Goal: Information Seeking & Learning: Compare options

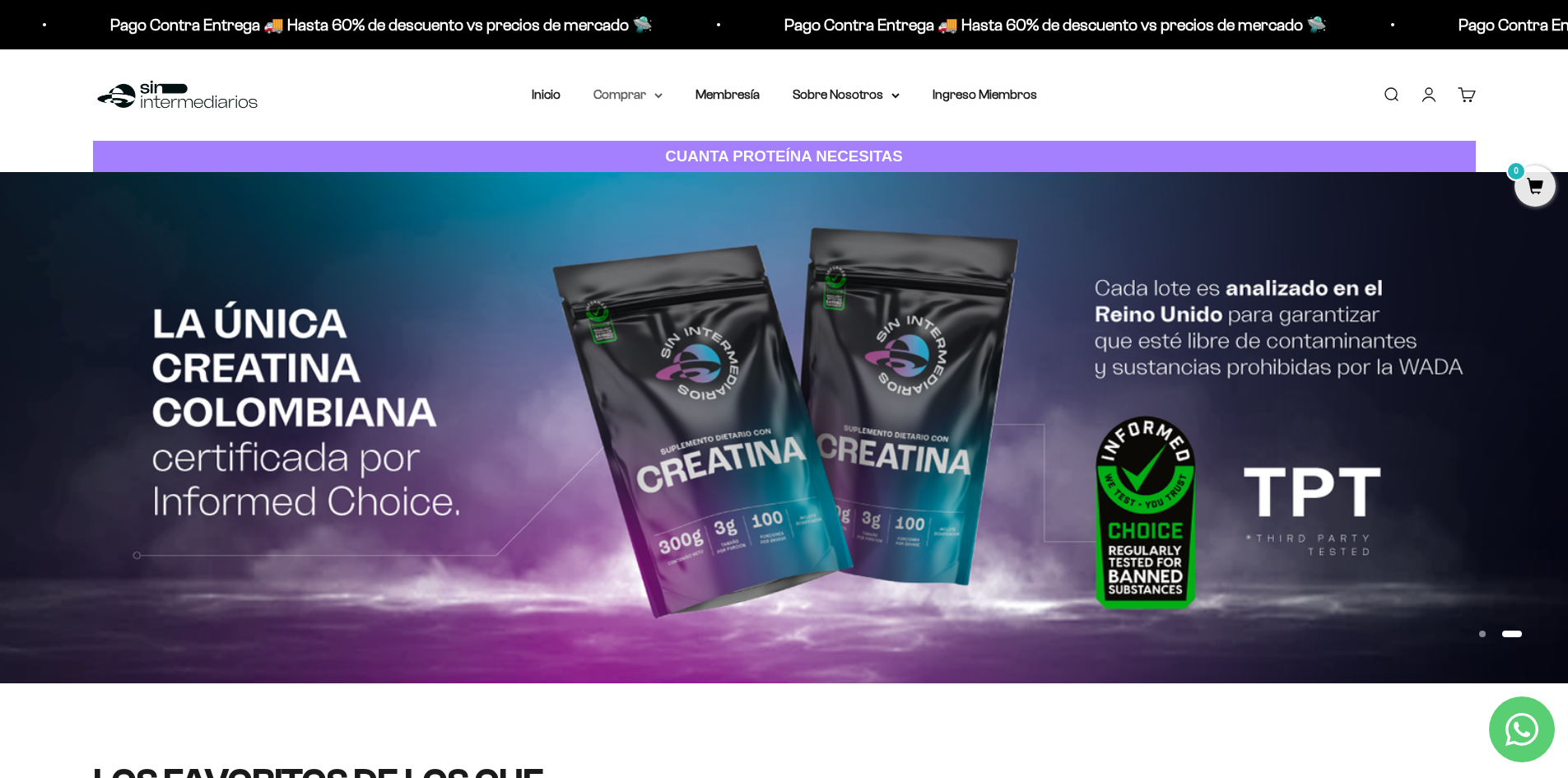
click at [652, 101] on summary "Comprar" at bounding box center [628, 94] width 69 height 21
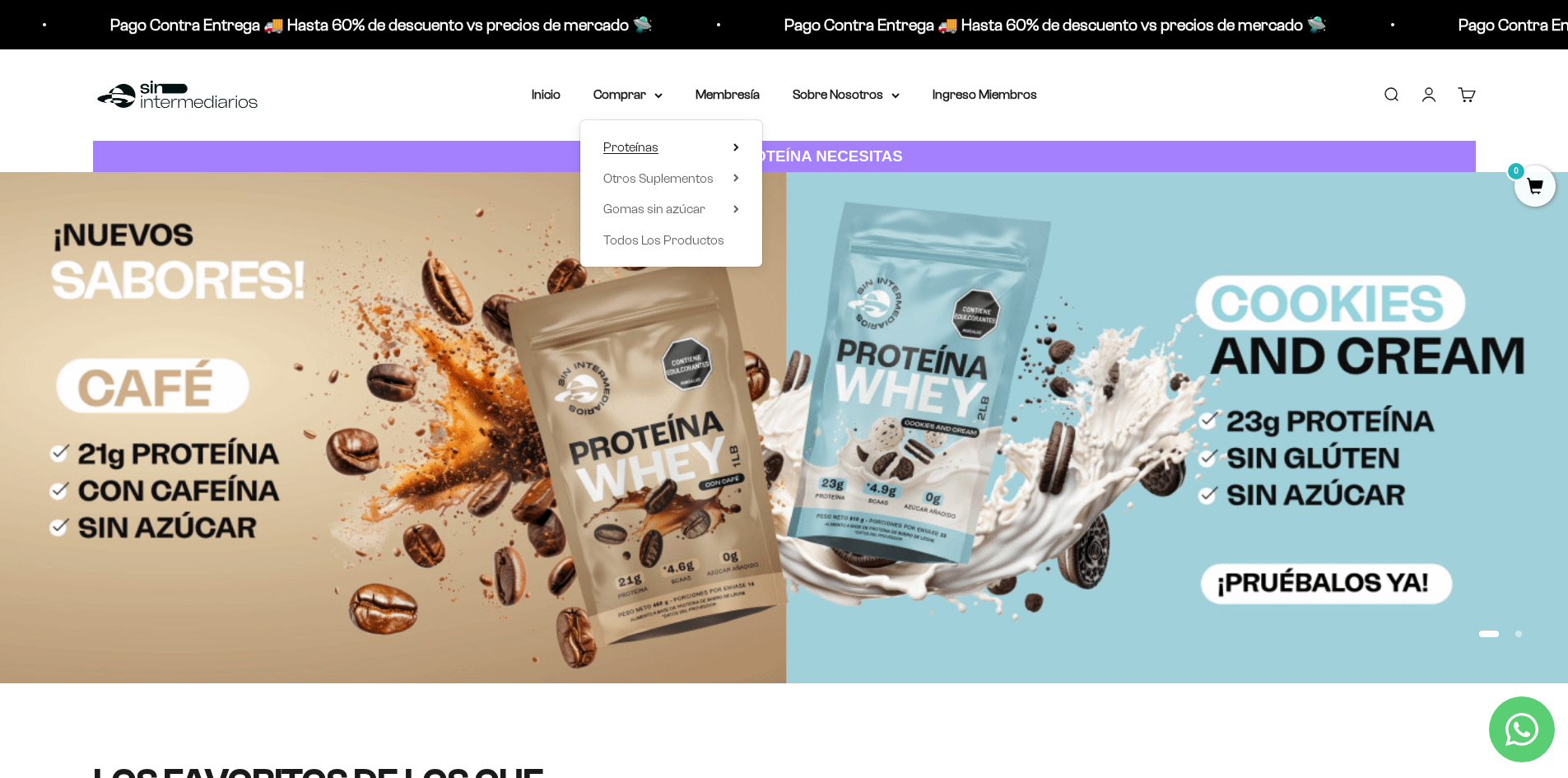
click at [731, 149] on summary "Proteínas" at bounding box center [672, 146] width 136 height 21
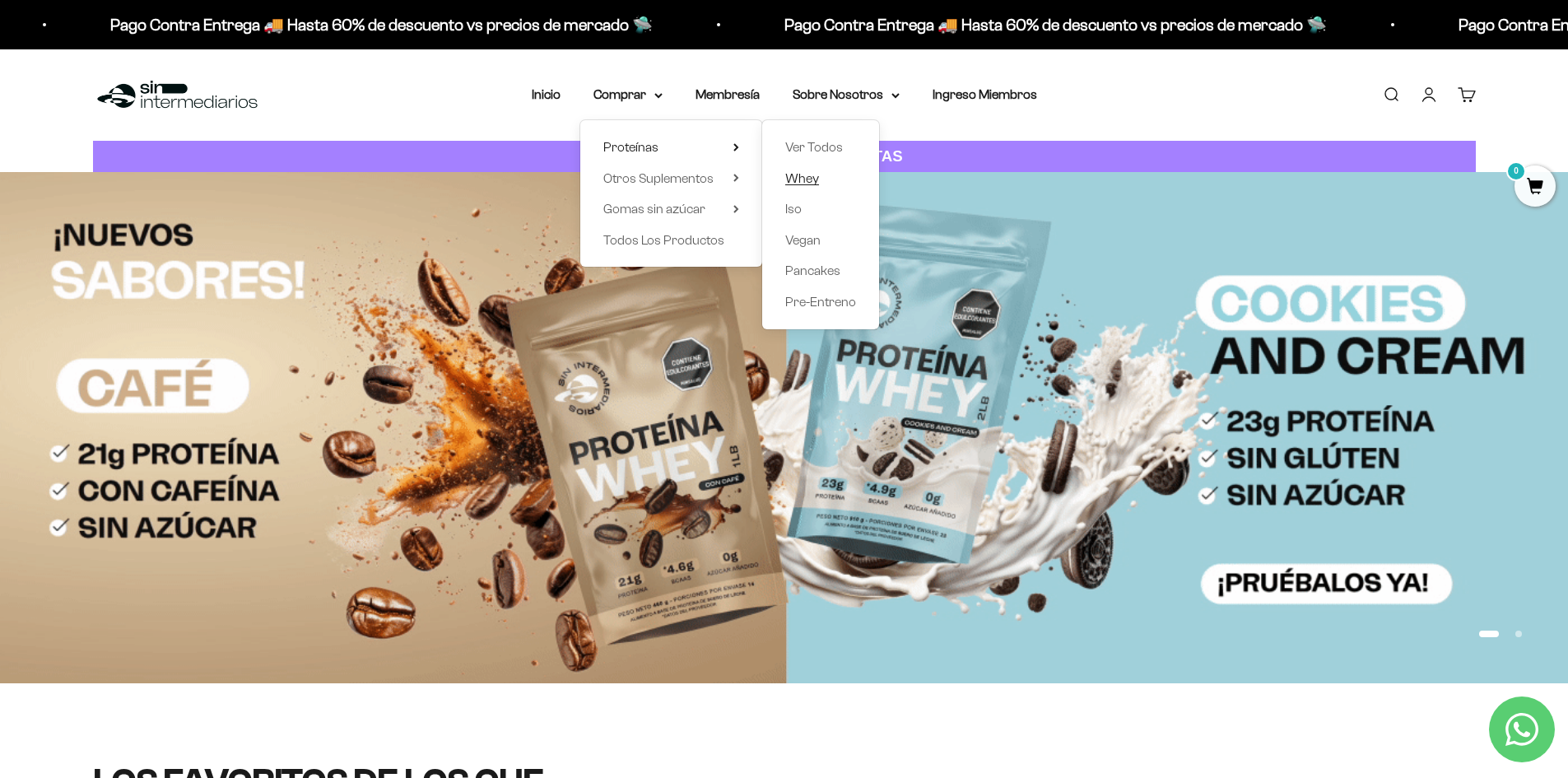
click at [817, 176] on span "Whey" at bounding box center [802, 178] width 34 height 14
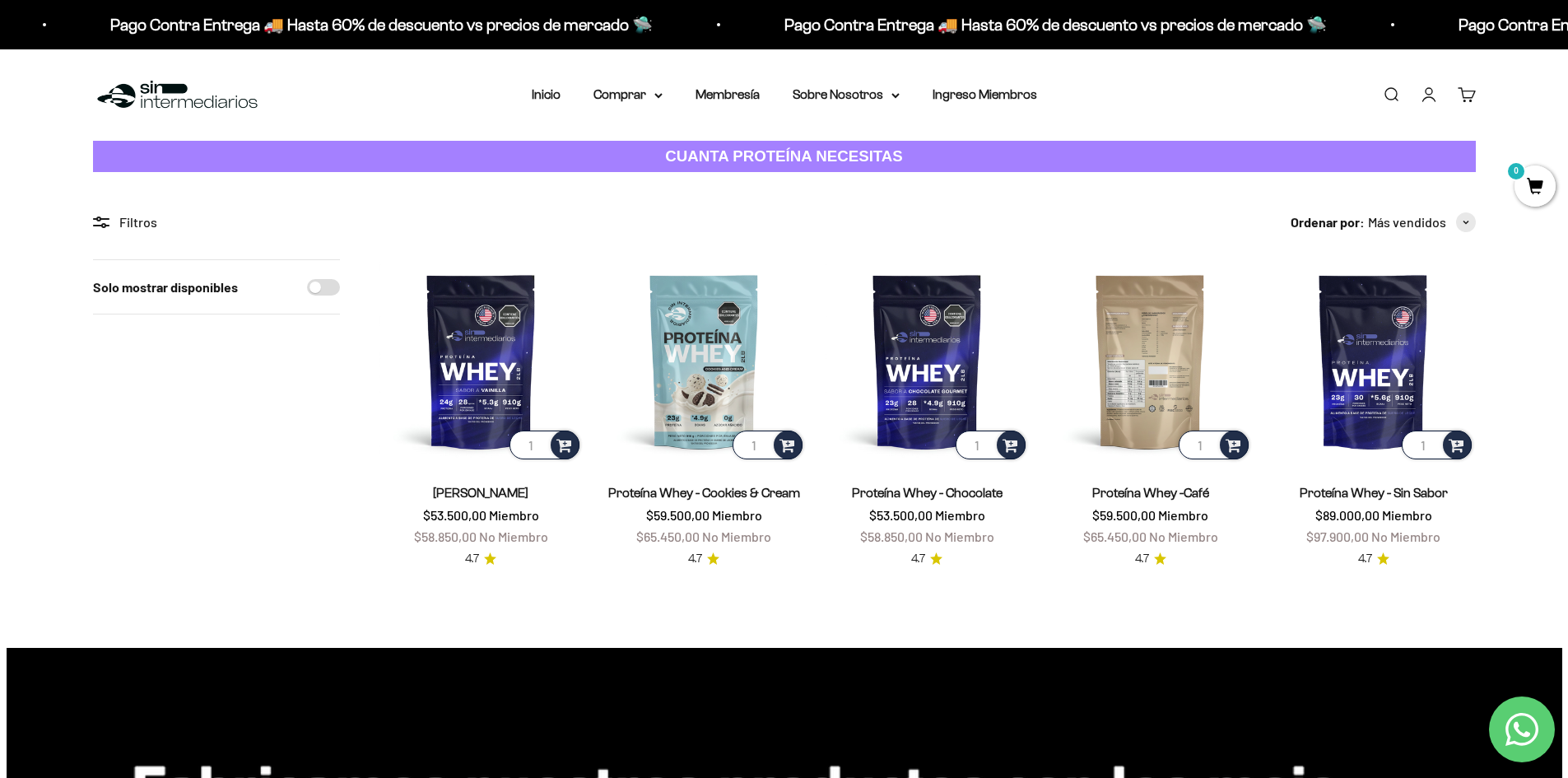
click at [1164, 361] on img at bounding box center [1150, 361] width 203 height 203
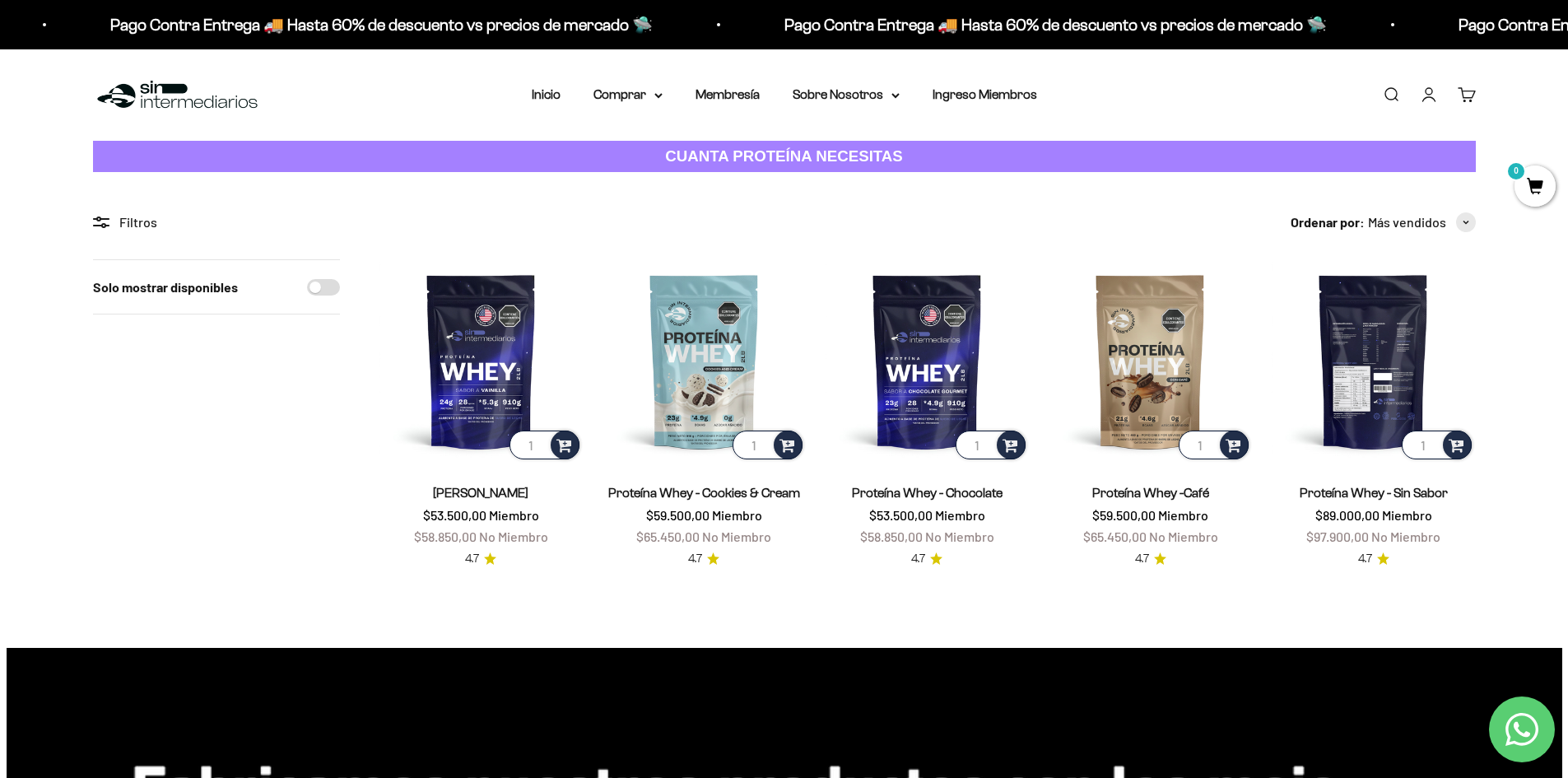
click at [1395, 360] on img at bounding box center [1373, 361] width 203 height 203
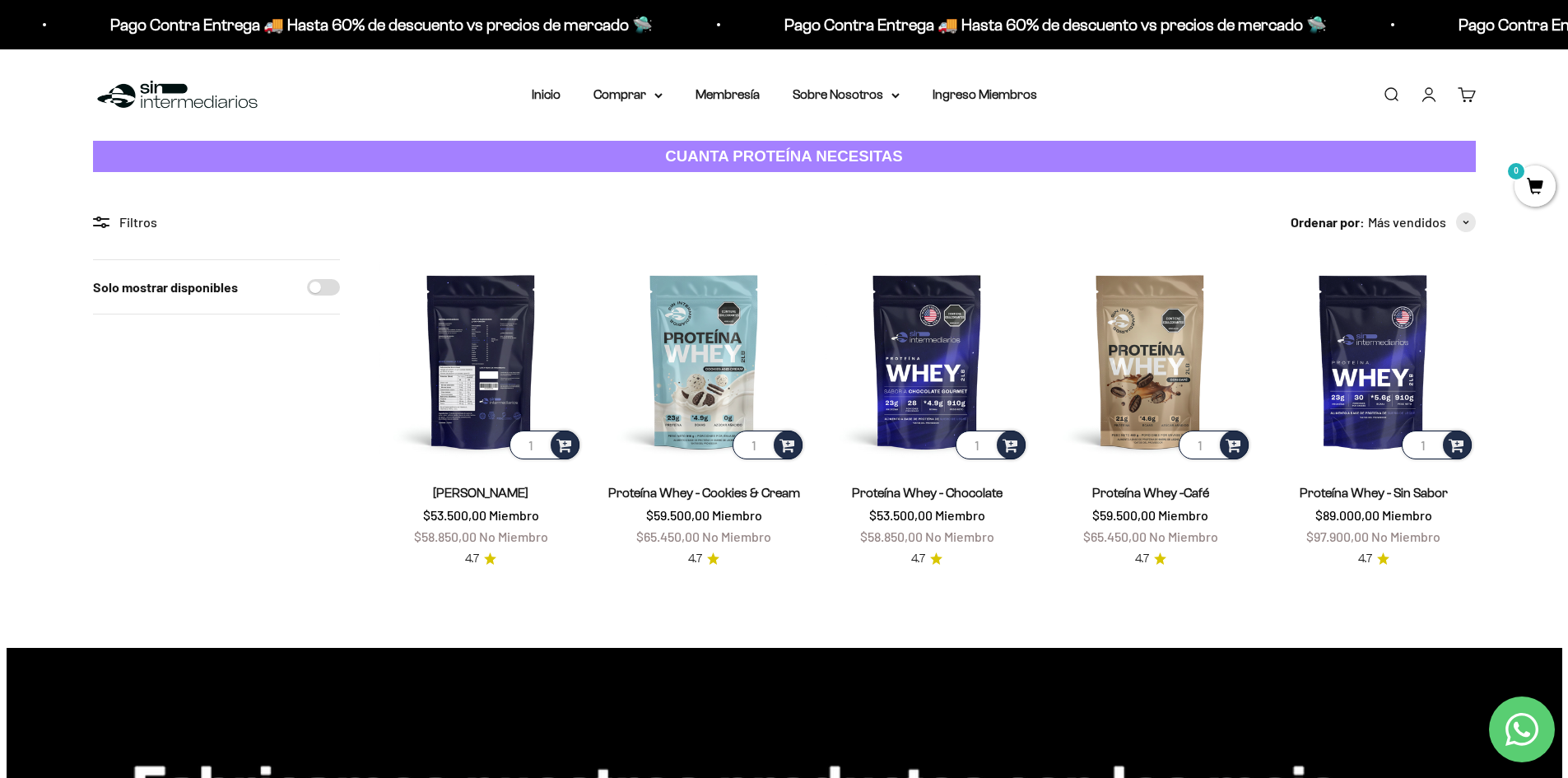
click at [476, 346] on img at bounding box center [481, 361] width 203 height 203
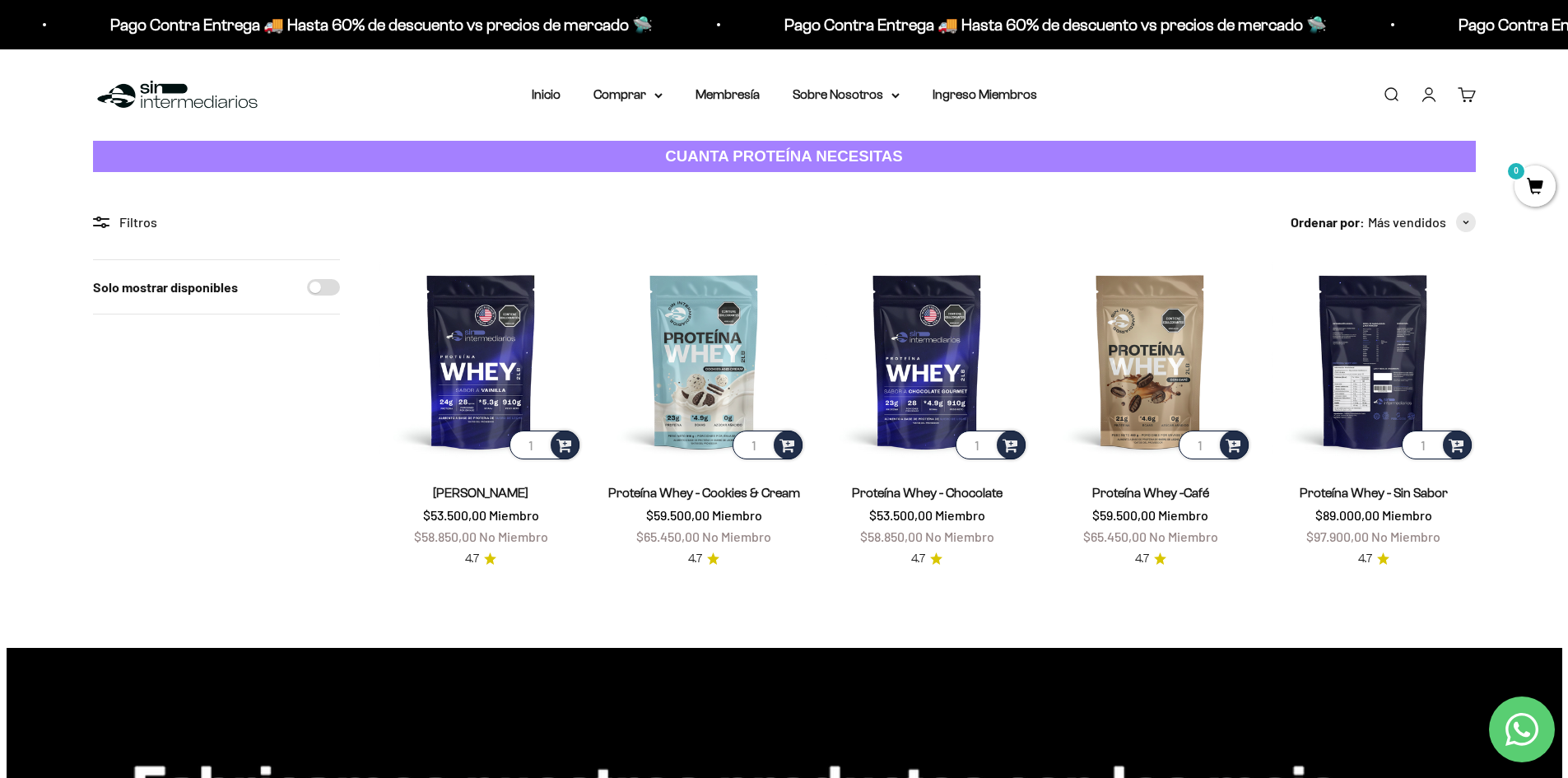
click at [1347, 388] on img at bounding box center [1373, 361] width 203 height 203
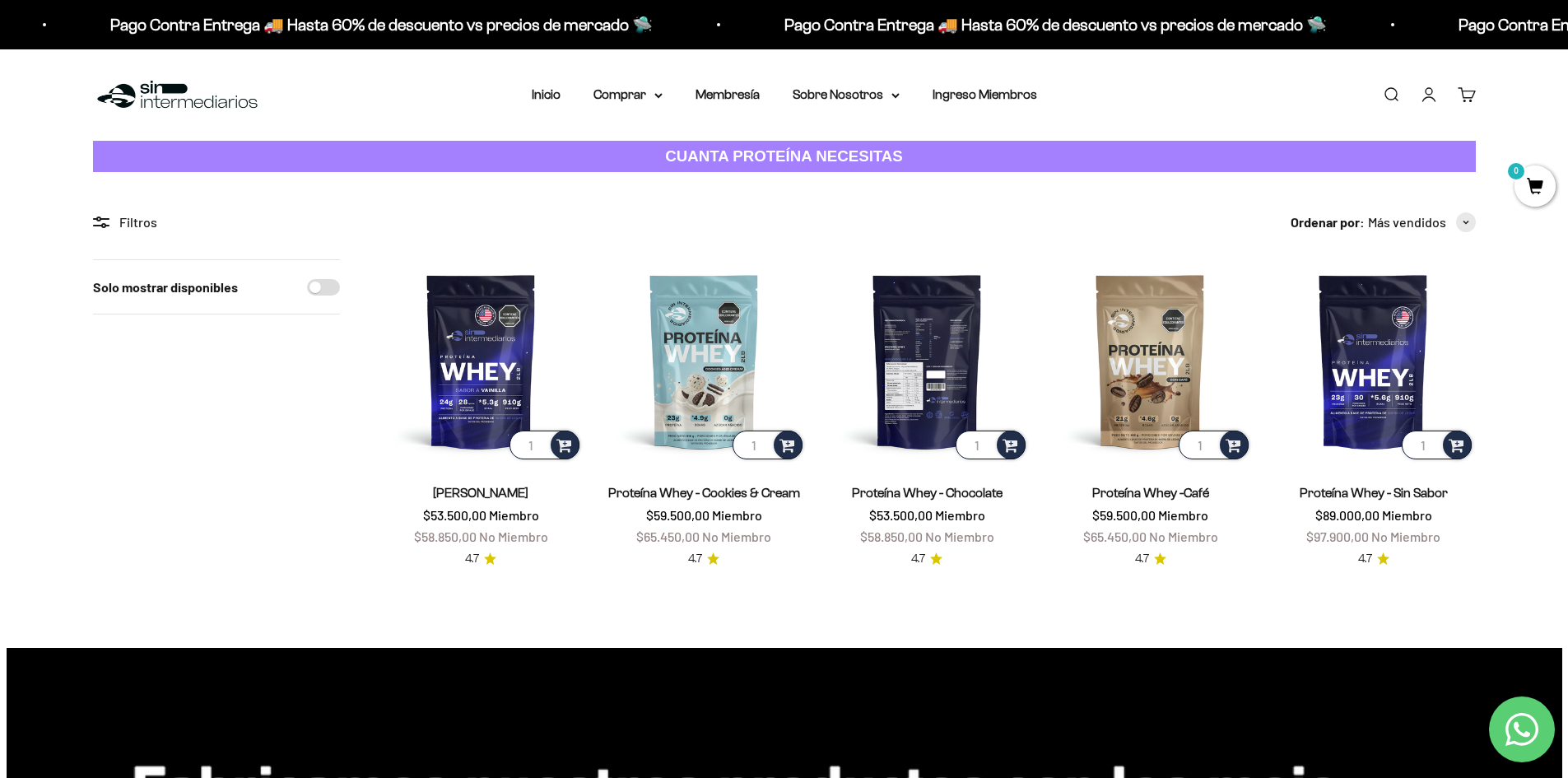
click at [942, 382] on img at bounding box center [927, 361] width 203 height 203
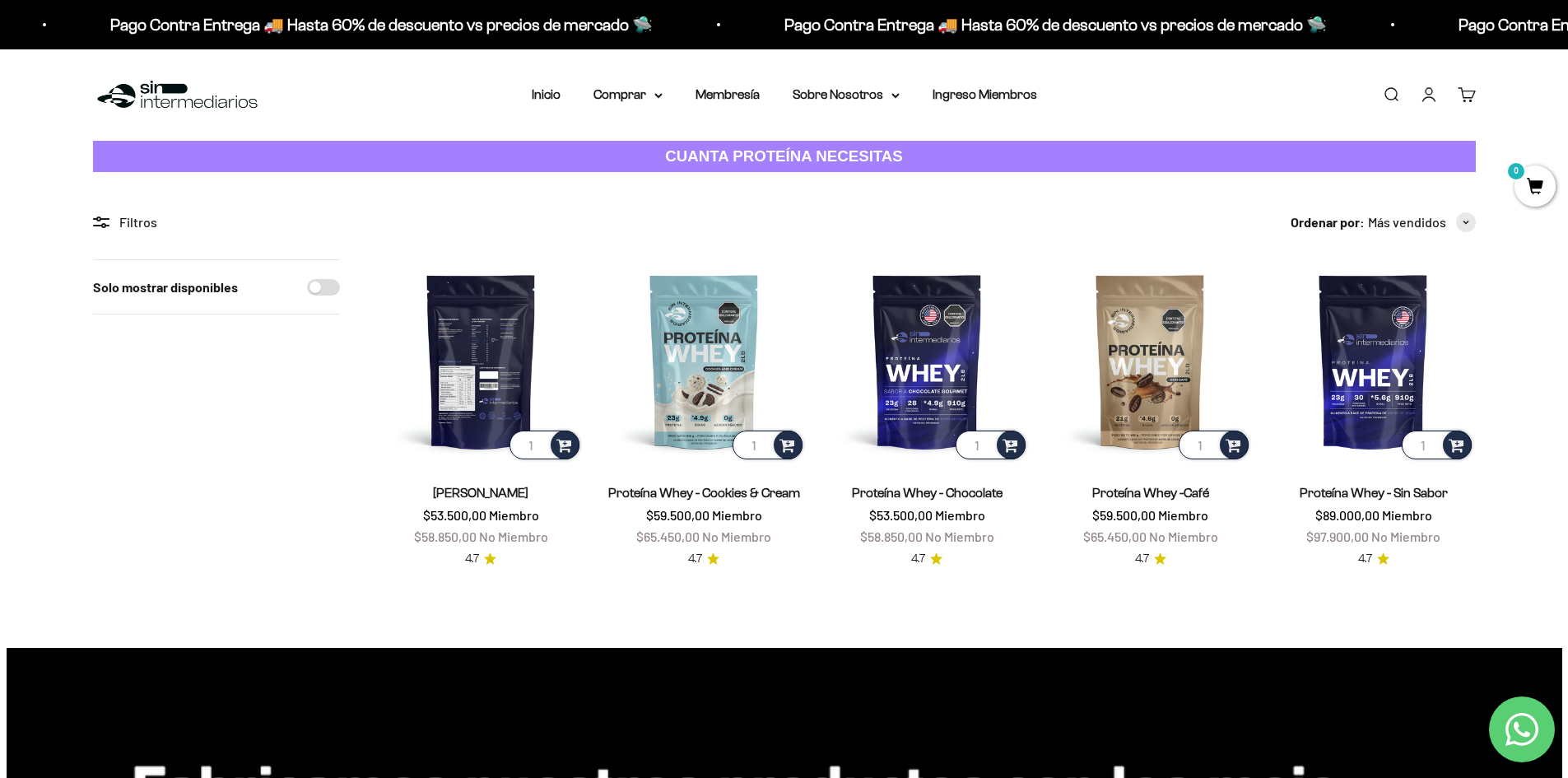
click at [485, 356] on img at bounding box center [481, 361] width 203 height 203
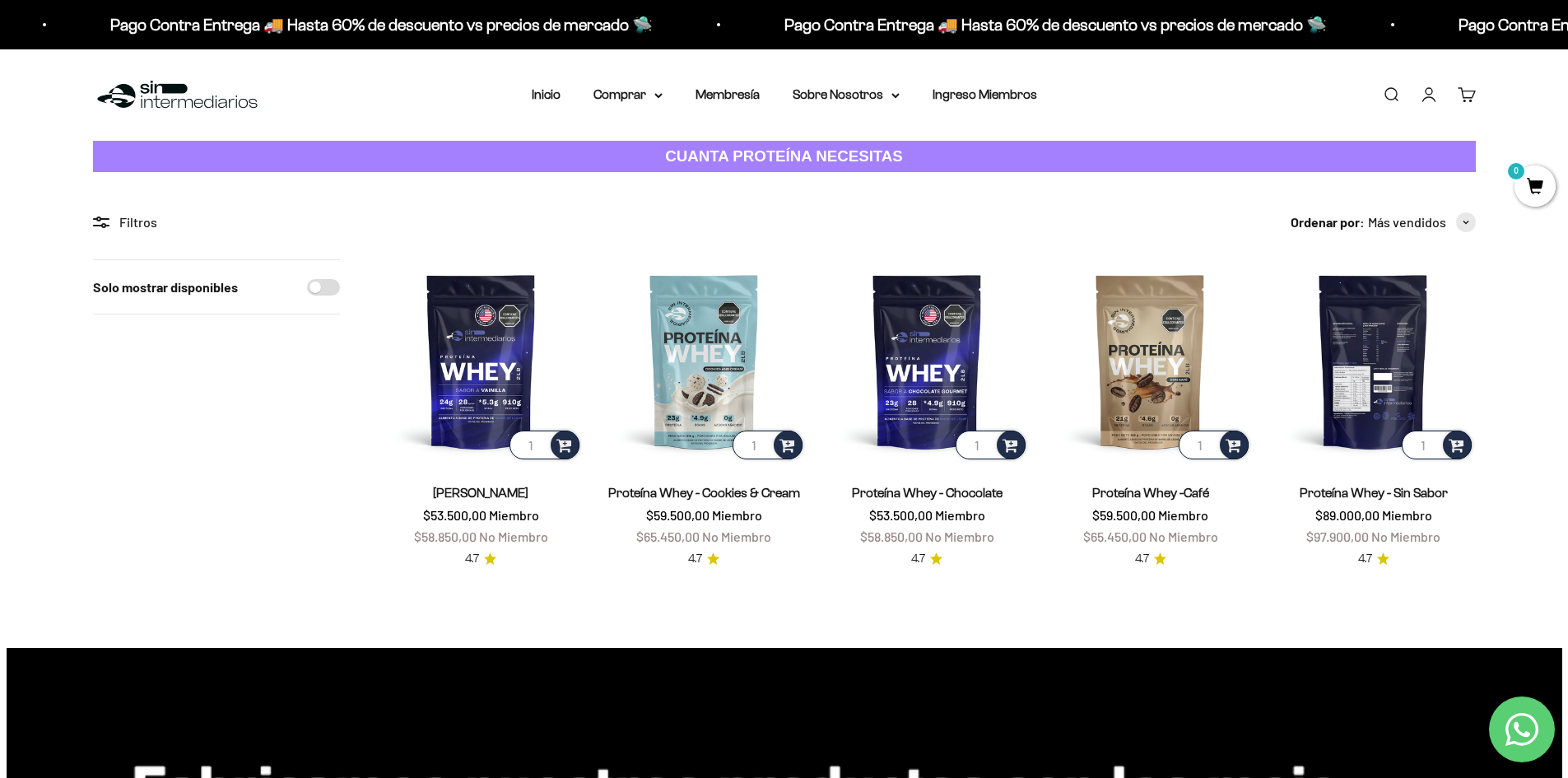
click at [1396, 382] on img at bounding box center [1373, 361] width 203 height 203
click at [654, 93] on icon at bounding box center [658, 96] width 8 height 6
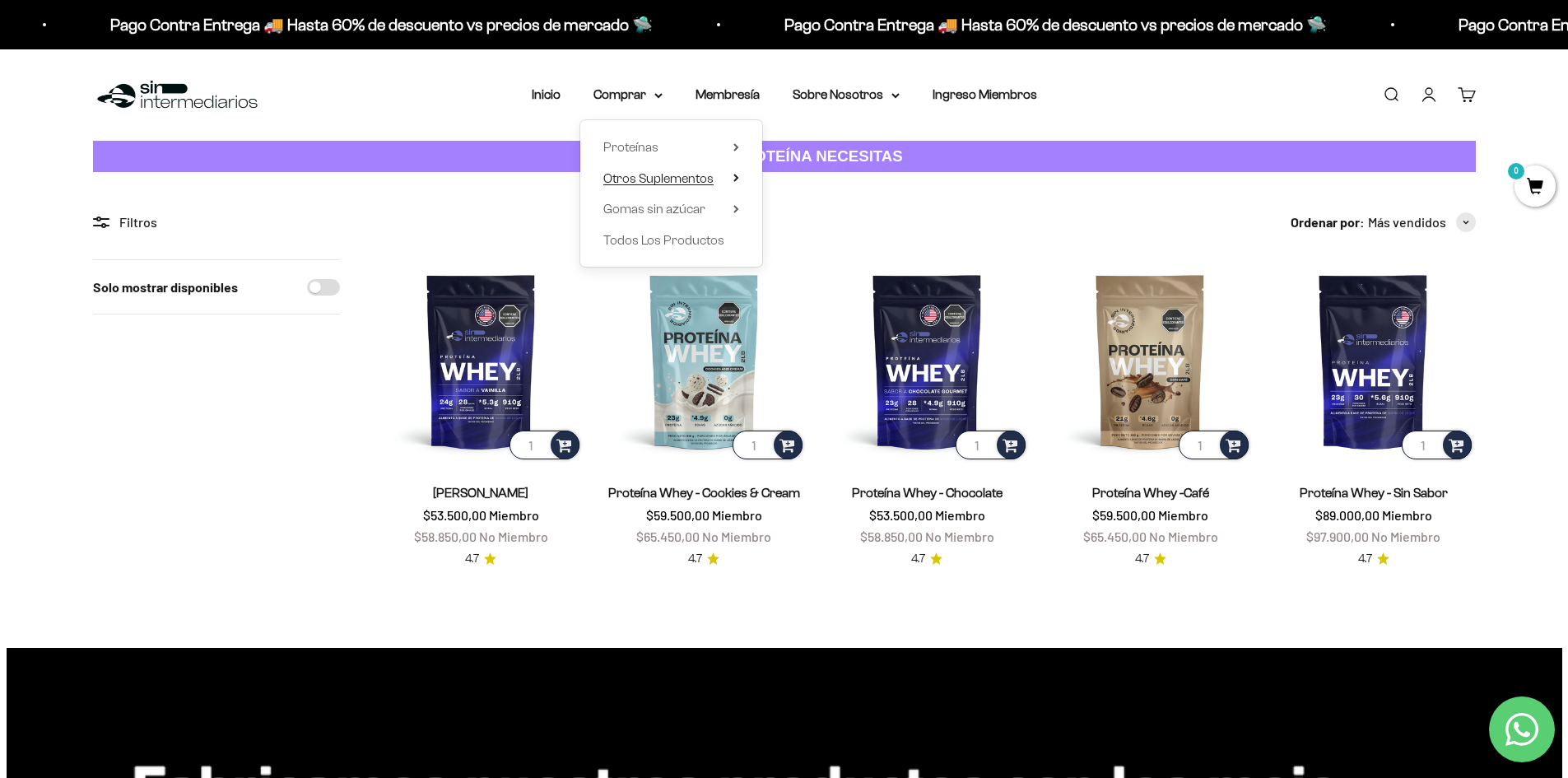
click at [739, 178] on icon at bounding box center [736, 177] width 6 height 8
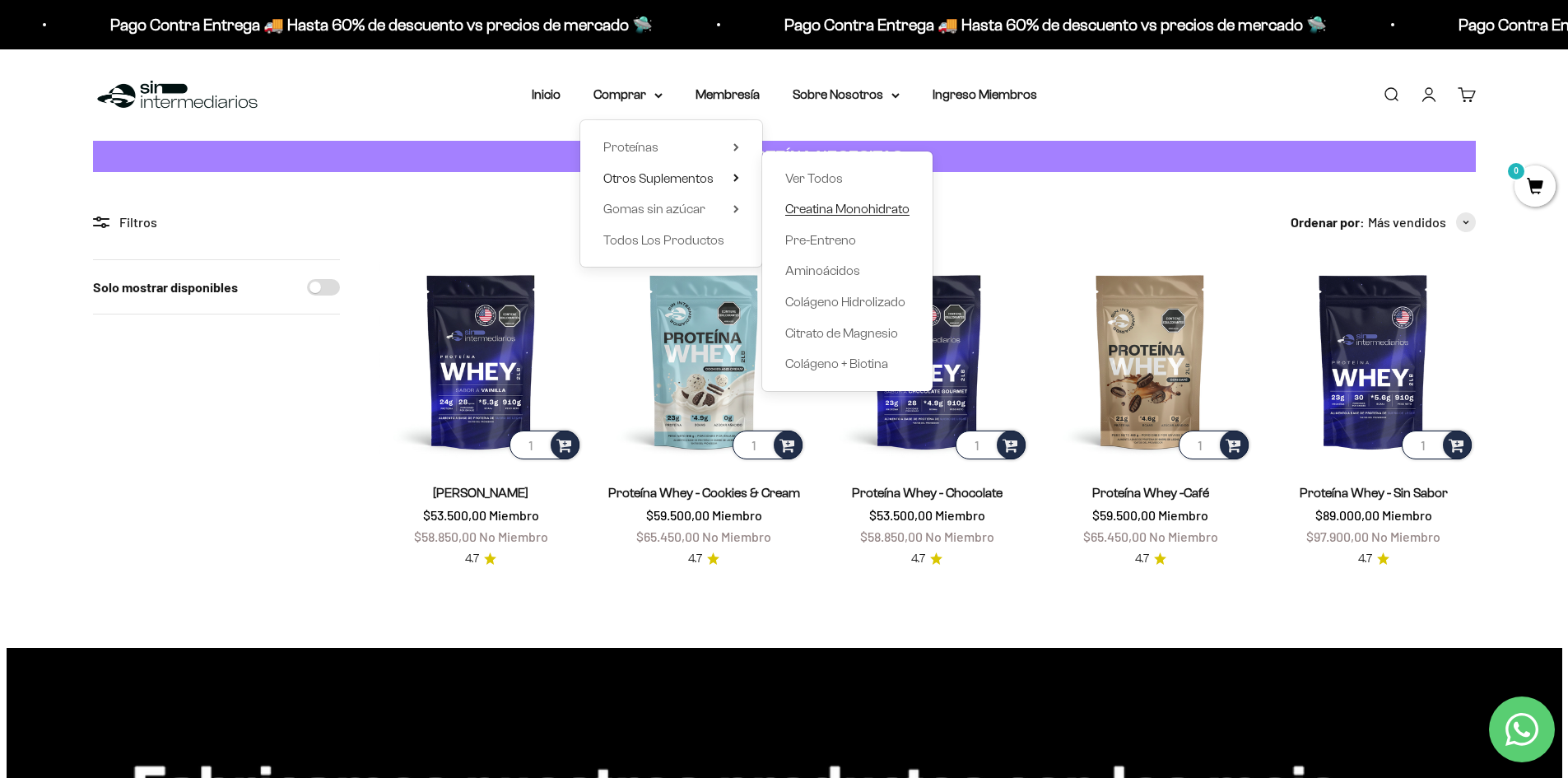
click at [880, 205] on span "Creatina Monohidrato" at bounding box center [847, 208] width 124 height 14
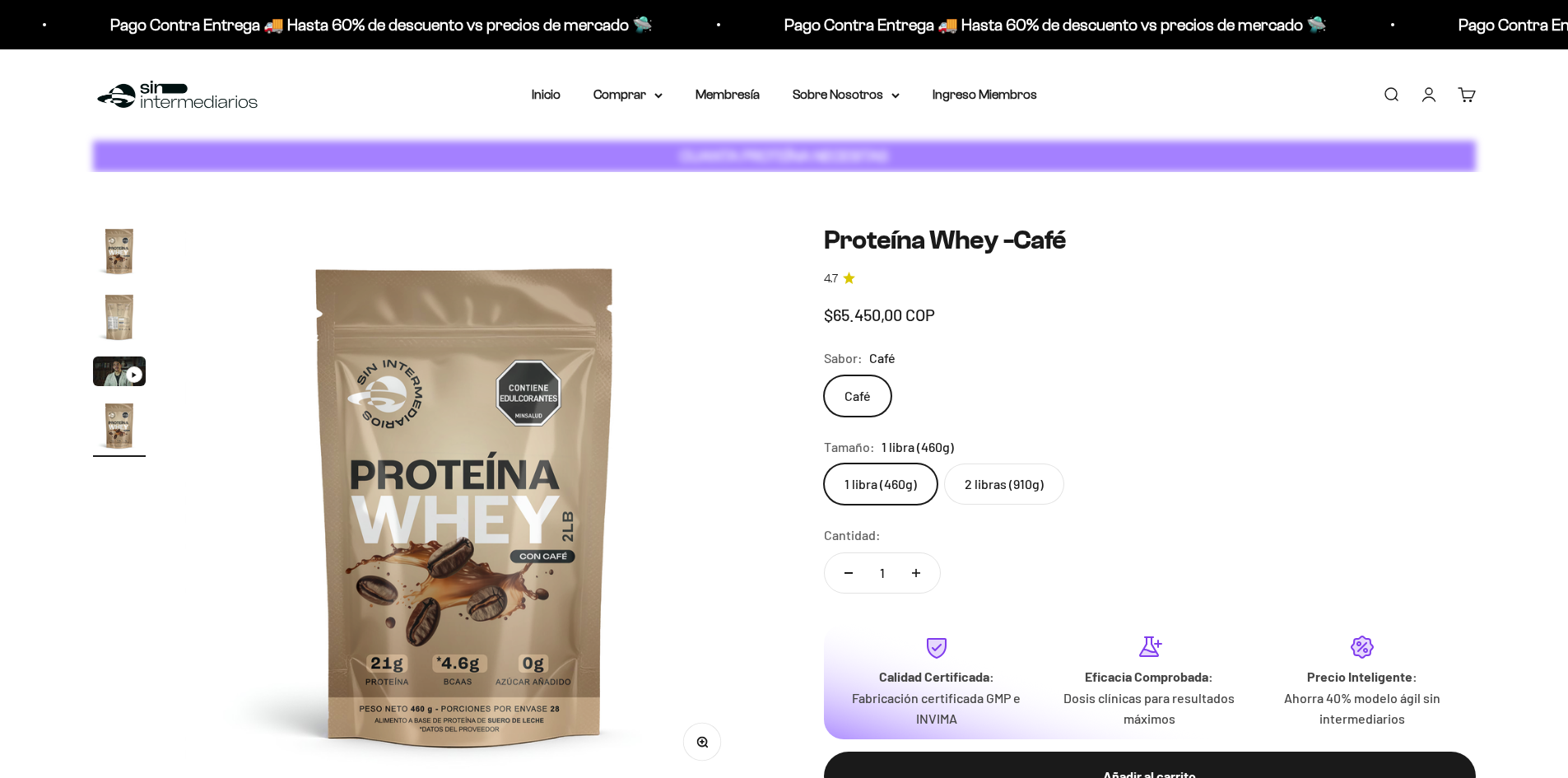
scroll to position [0, 1739]
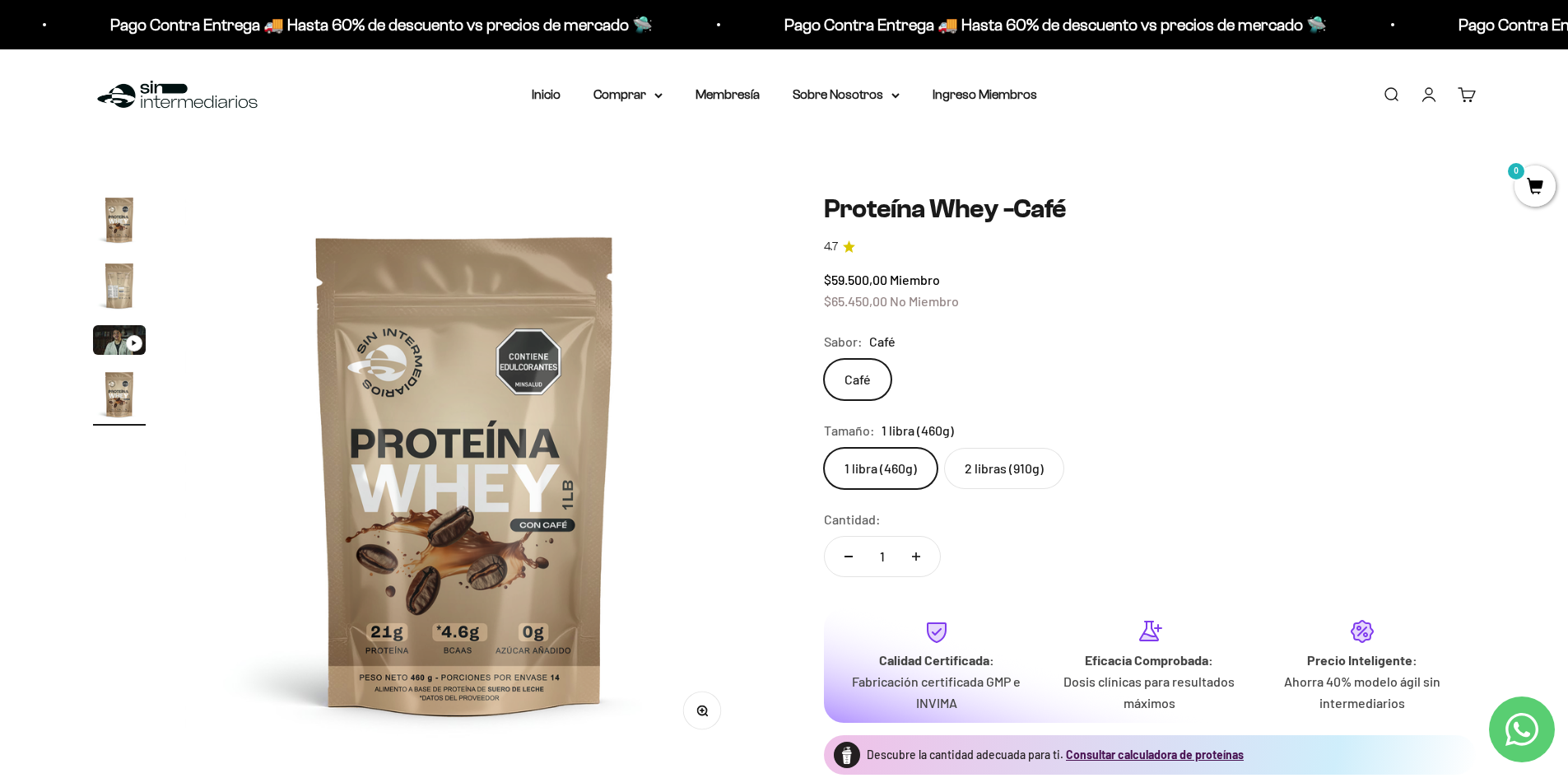
click at [1029, 473] on label "2 libras (910g)" at bounding box center [1004, 468] width 120 height 41
click at [824, 448] on input "2 libras (910g)" at bounding box center [823, 447] width 1 height 1
click at [895, 452] on label "1 libra (460g)" at bounding box center [881, 468] width 114 height 41
click at [824, 448] on input "1 libra (460g)" at bounding box center [823, 447] width 1 height 1
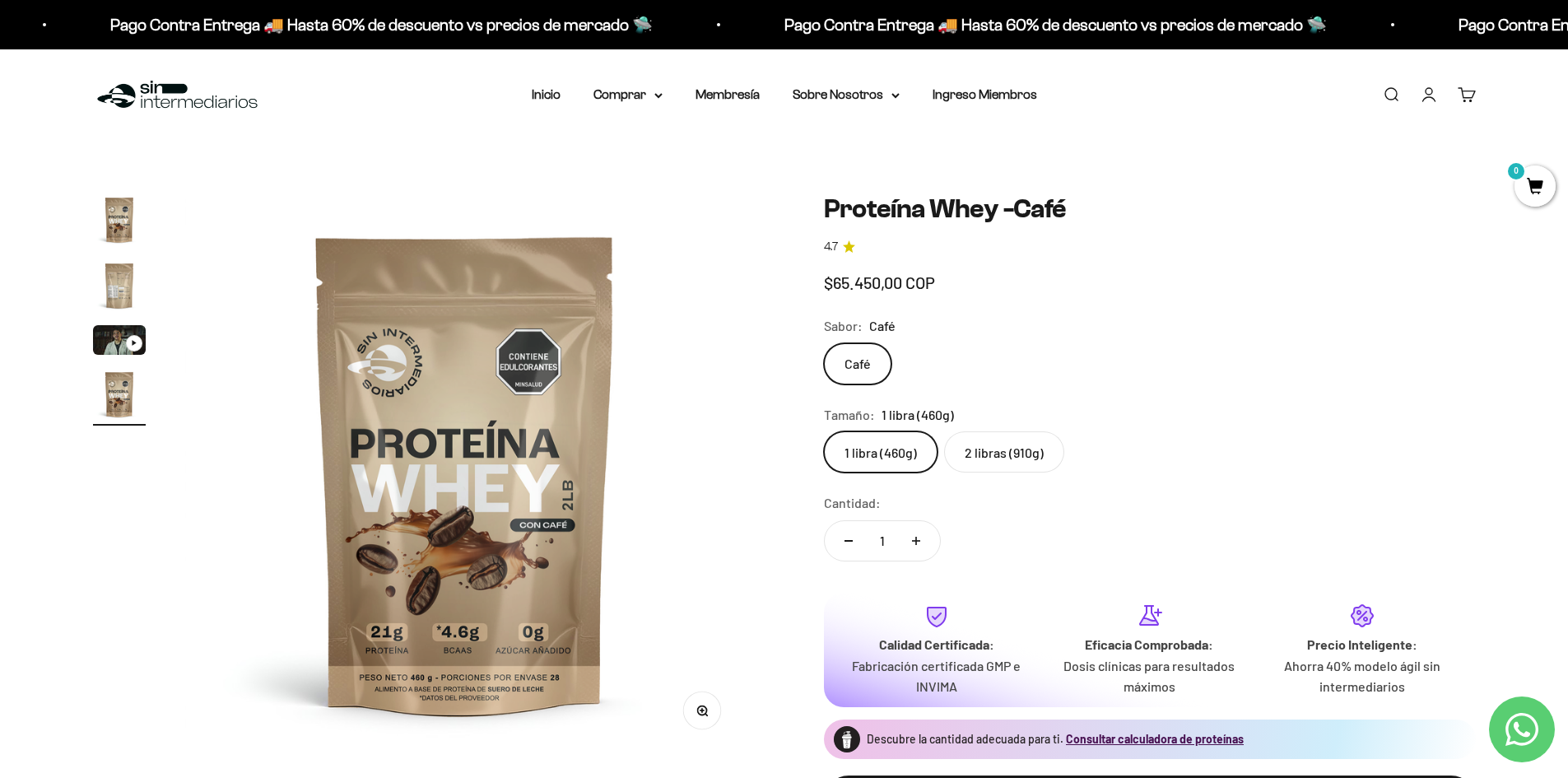
scroll to position [0, 1739]
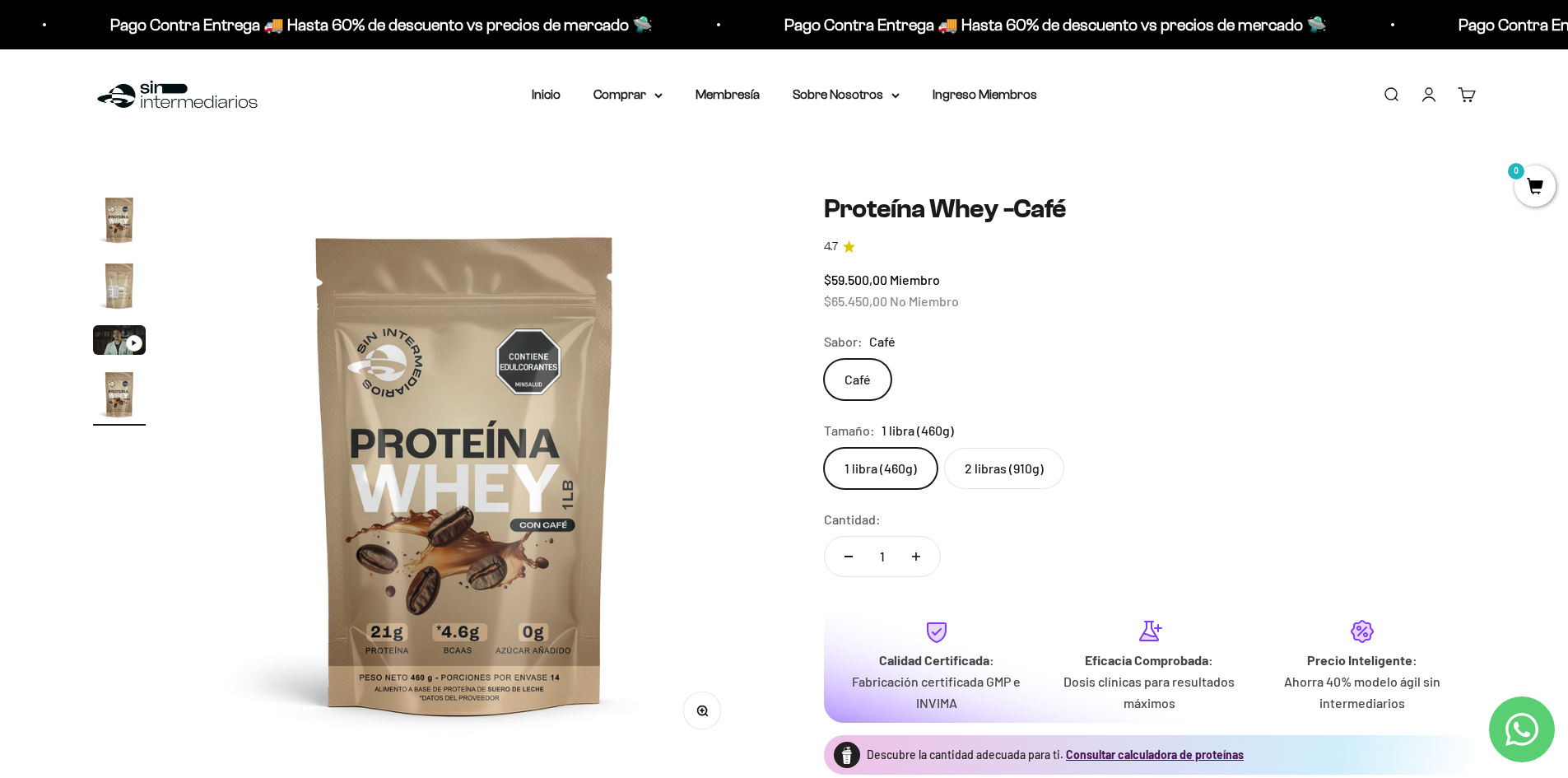
click at [1006, 472] on label "2 libras (910g)" at bounding box center [1004, 468] width 120 height 41
click at [824, 448] on input "2 libras (910g)" at bounding box center [823, 447] width 1 height 1
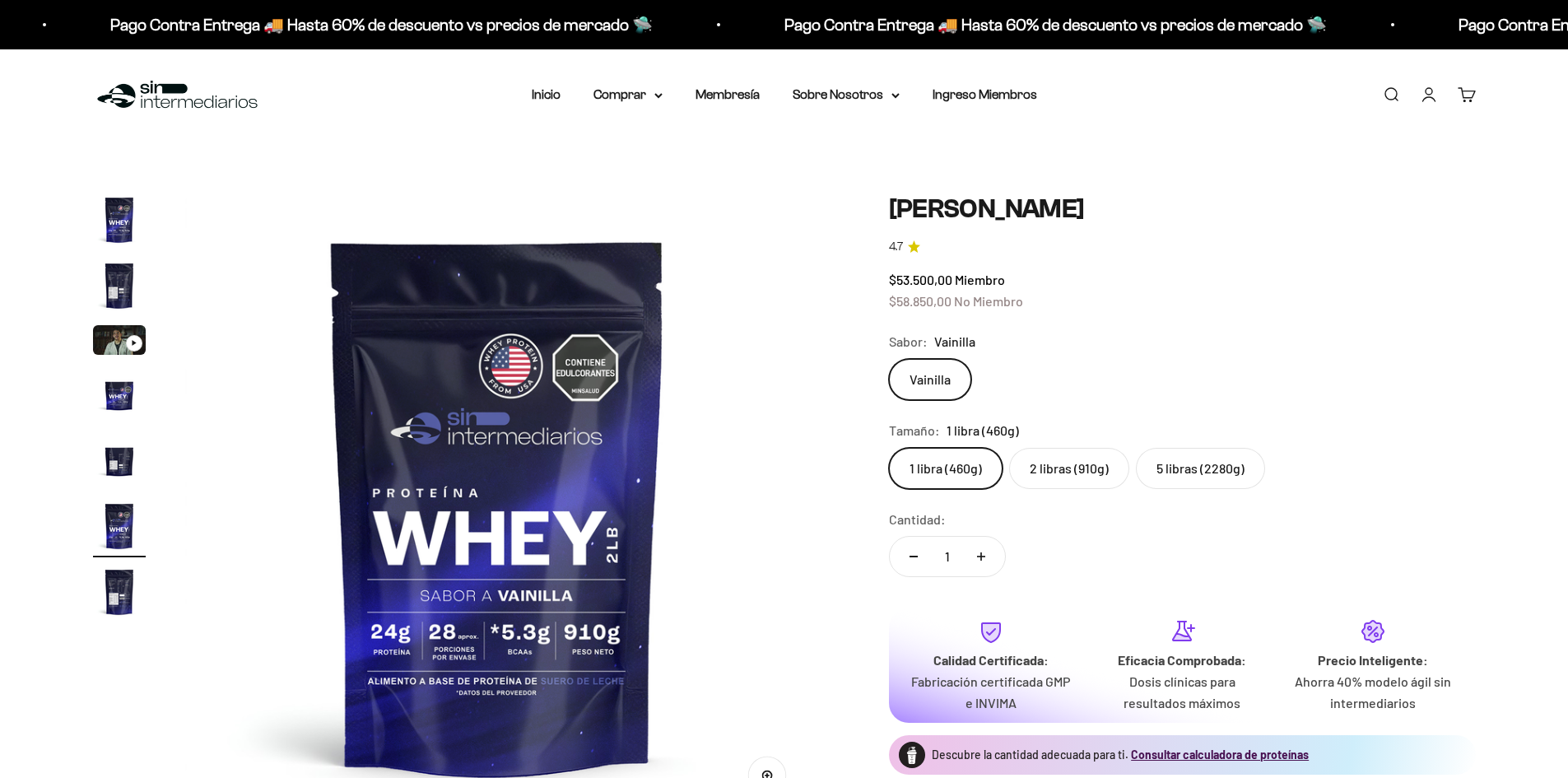
scroll to position [0, 3223]
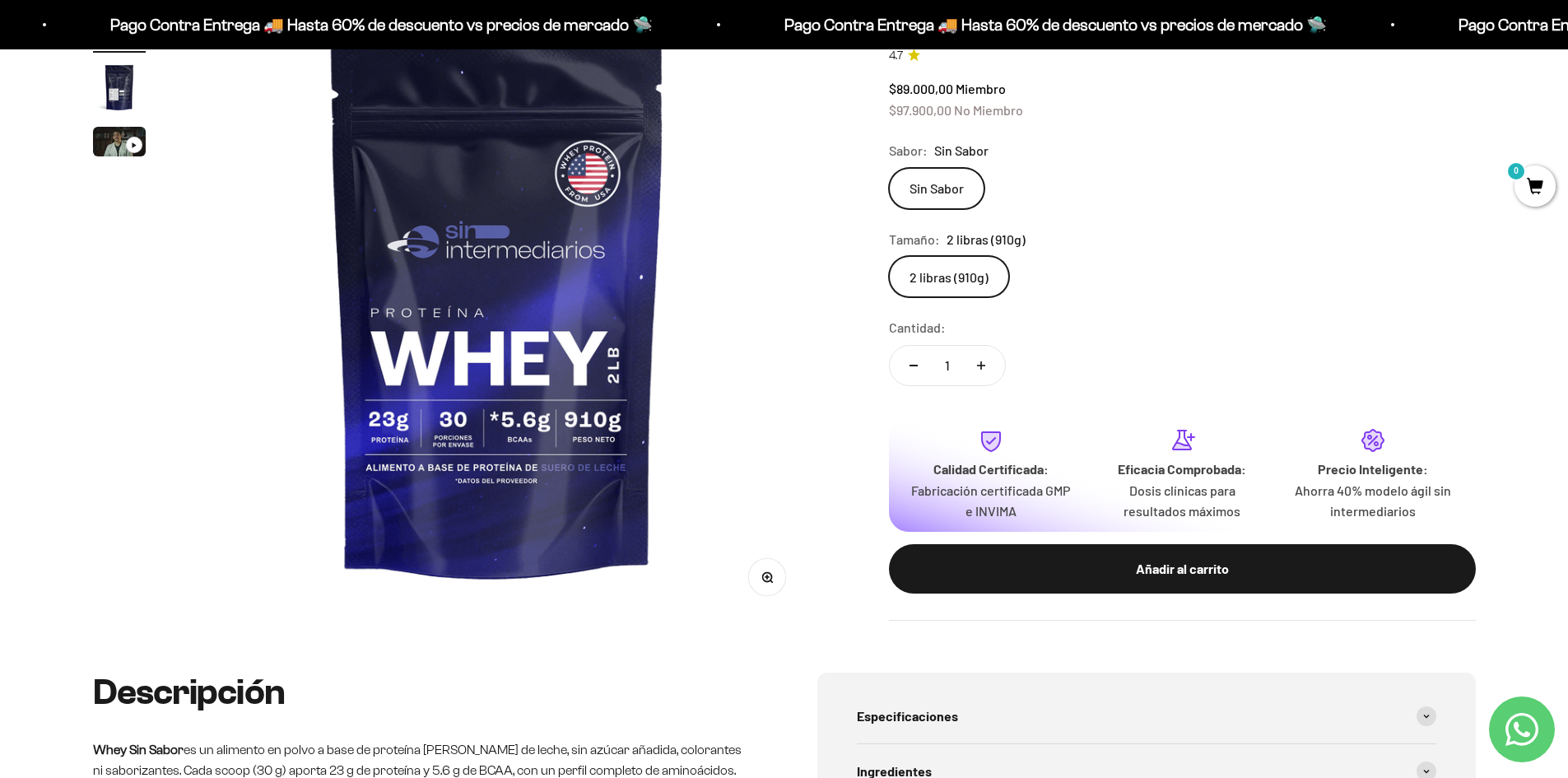
scroll to position [247, 0]
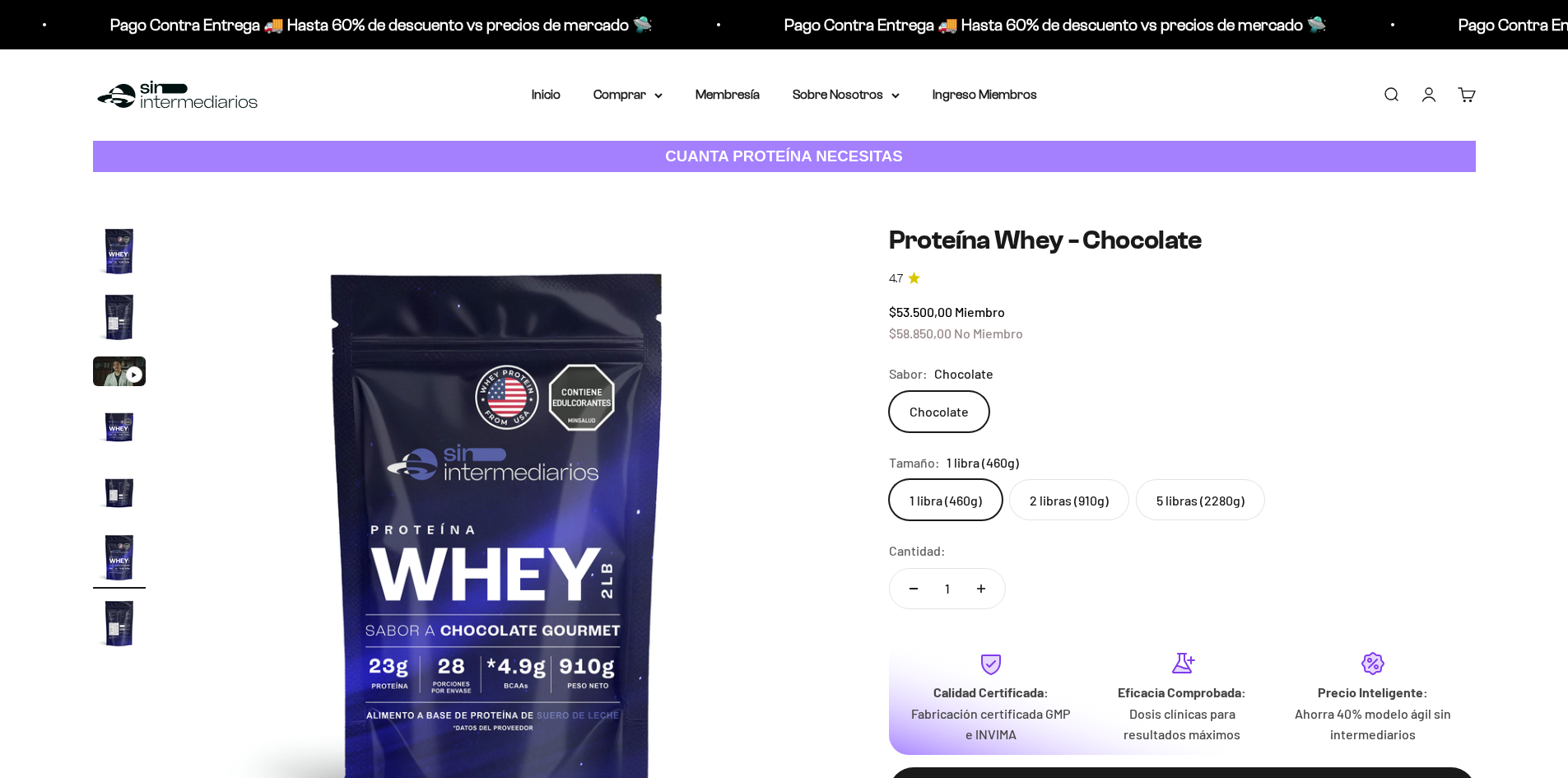
scroll to position [0, 3223]
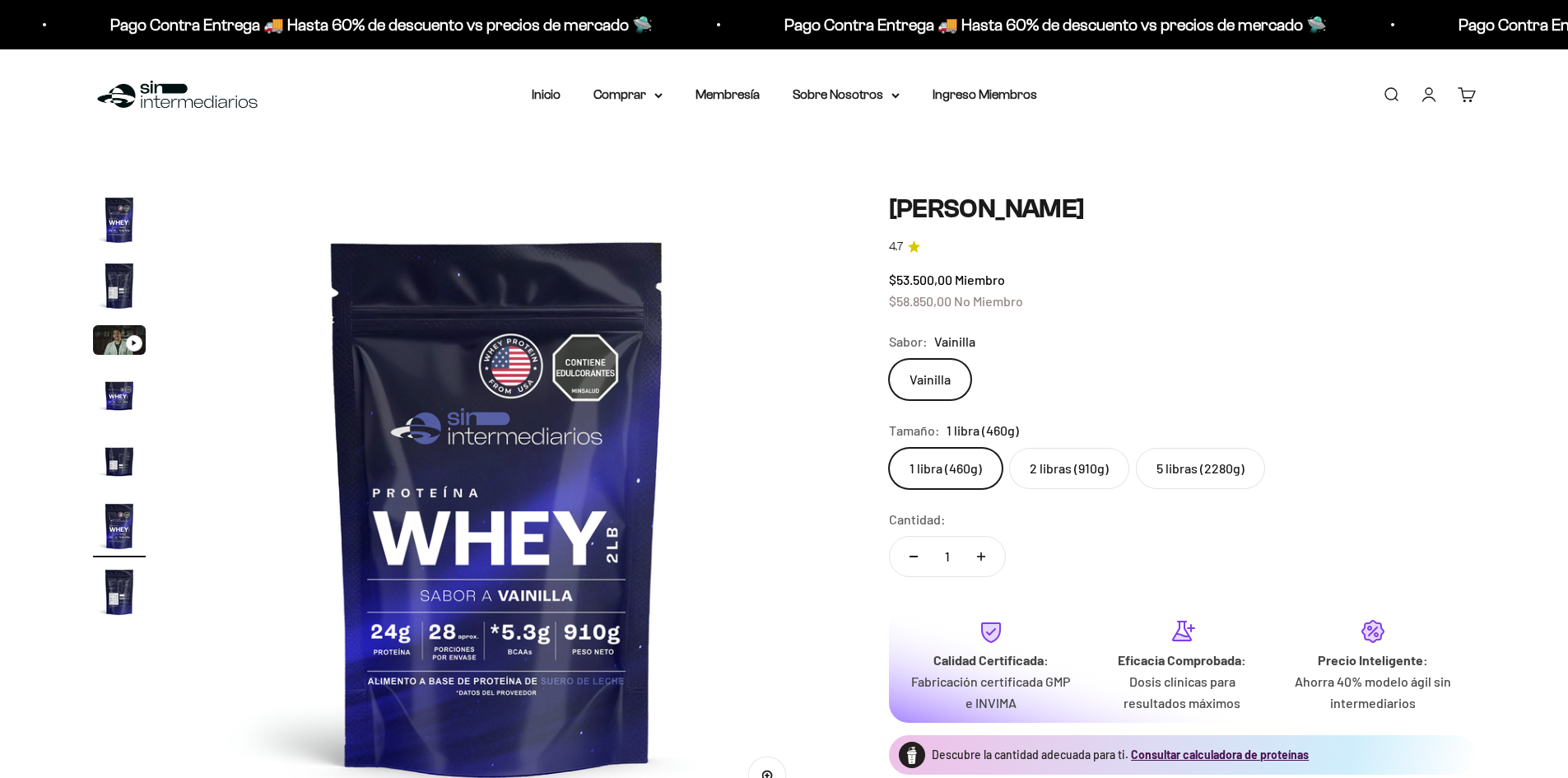
scroll to position [0, 3223]
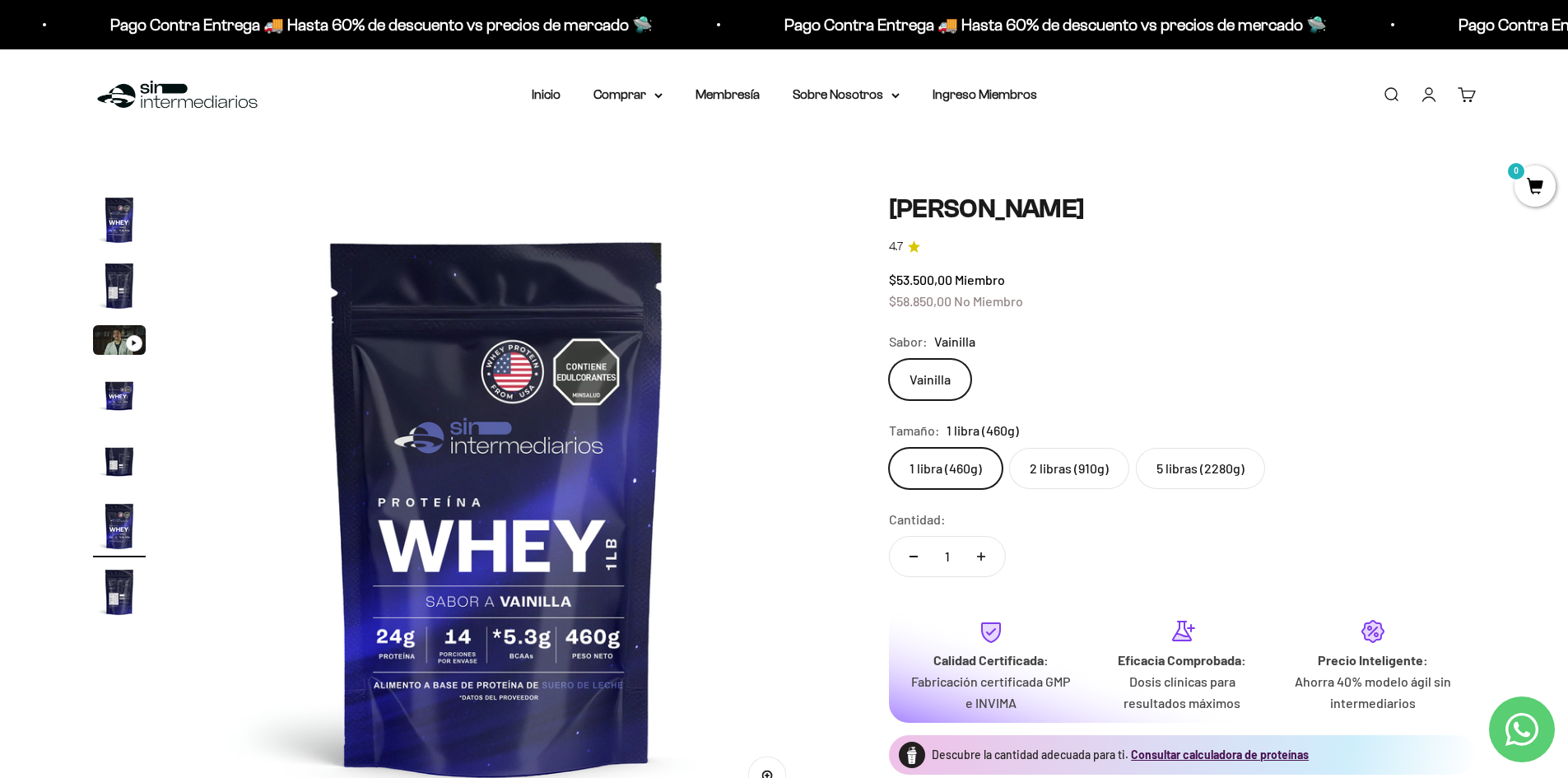
click at [1186, 472] on label "5 libras (2280g)" at bounding box center [1200, 468] width 130 height 41
click at [889, 448] on input "5 libras (2280g)" at bounding box center [888, 447] width 1 height 1
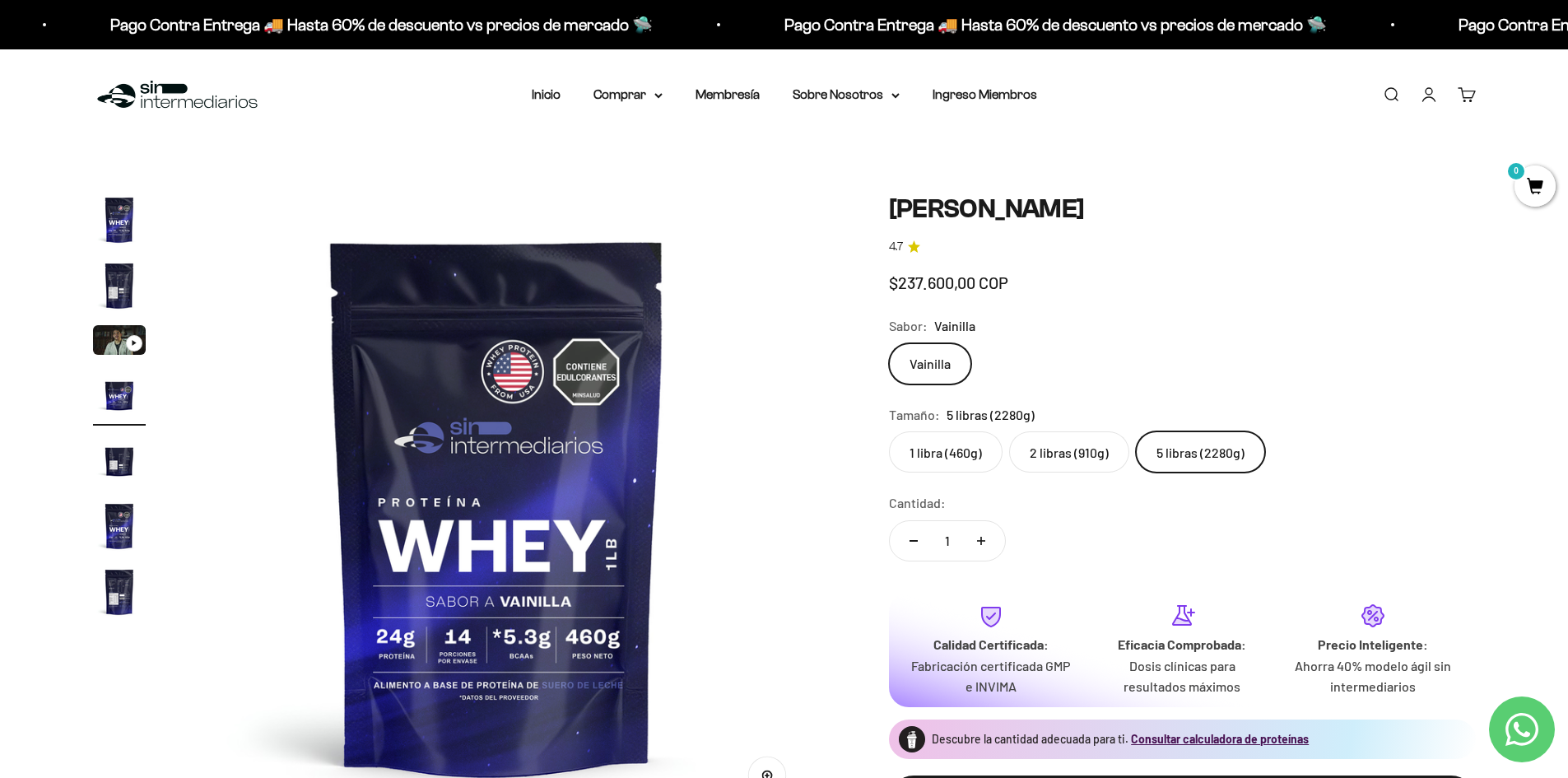
scroll to position [0, 1935]
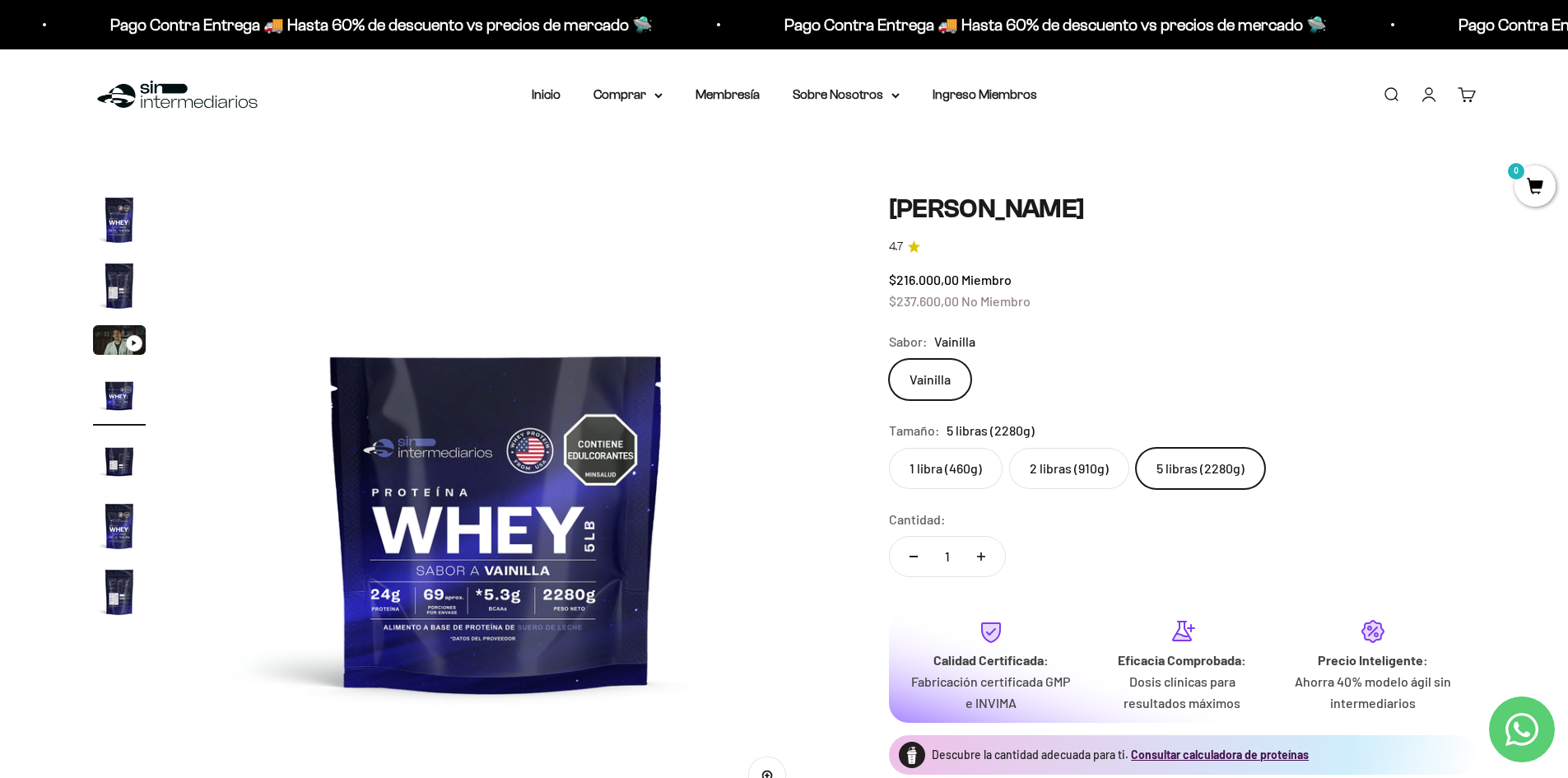
click at [1028, 465] on label "2 libras (910g)" at bounding box center [1069, 468] width 120 height 41
click at [889, 448] on input "2 libras (910g)" at bounding box center [888, 447] width 1 height 1
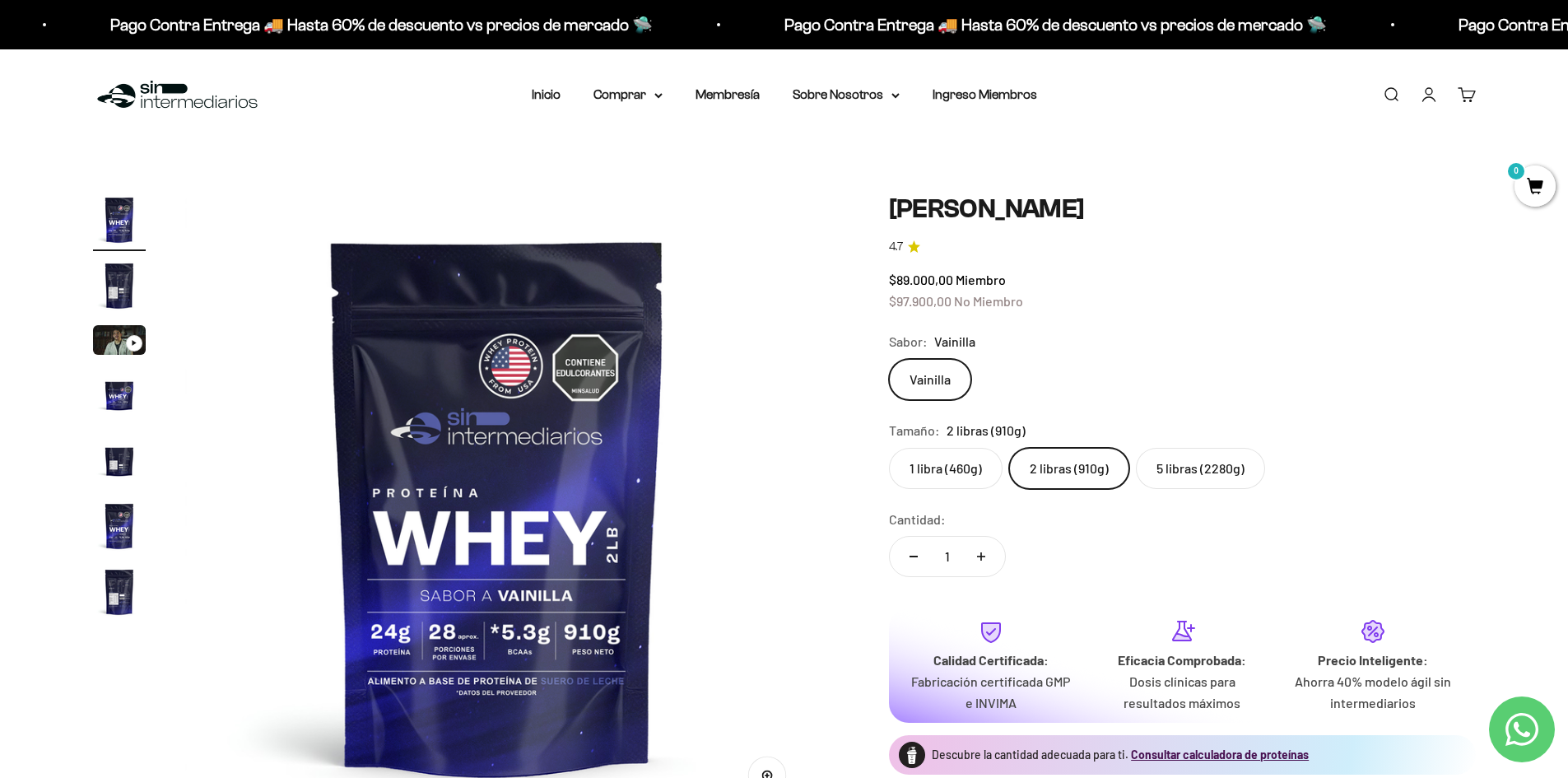
click at [942, 464] on label "1 libra (460g)" at bounding box center [946, 468] width 114 height 41
click at [889, 448] on input "1 libra (460g)" at bounding box center [888, 447] width 1 height 1
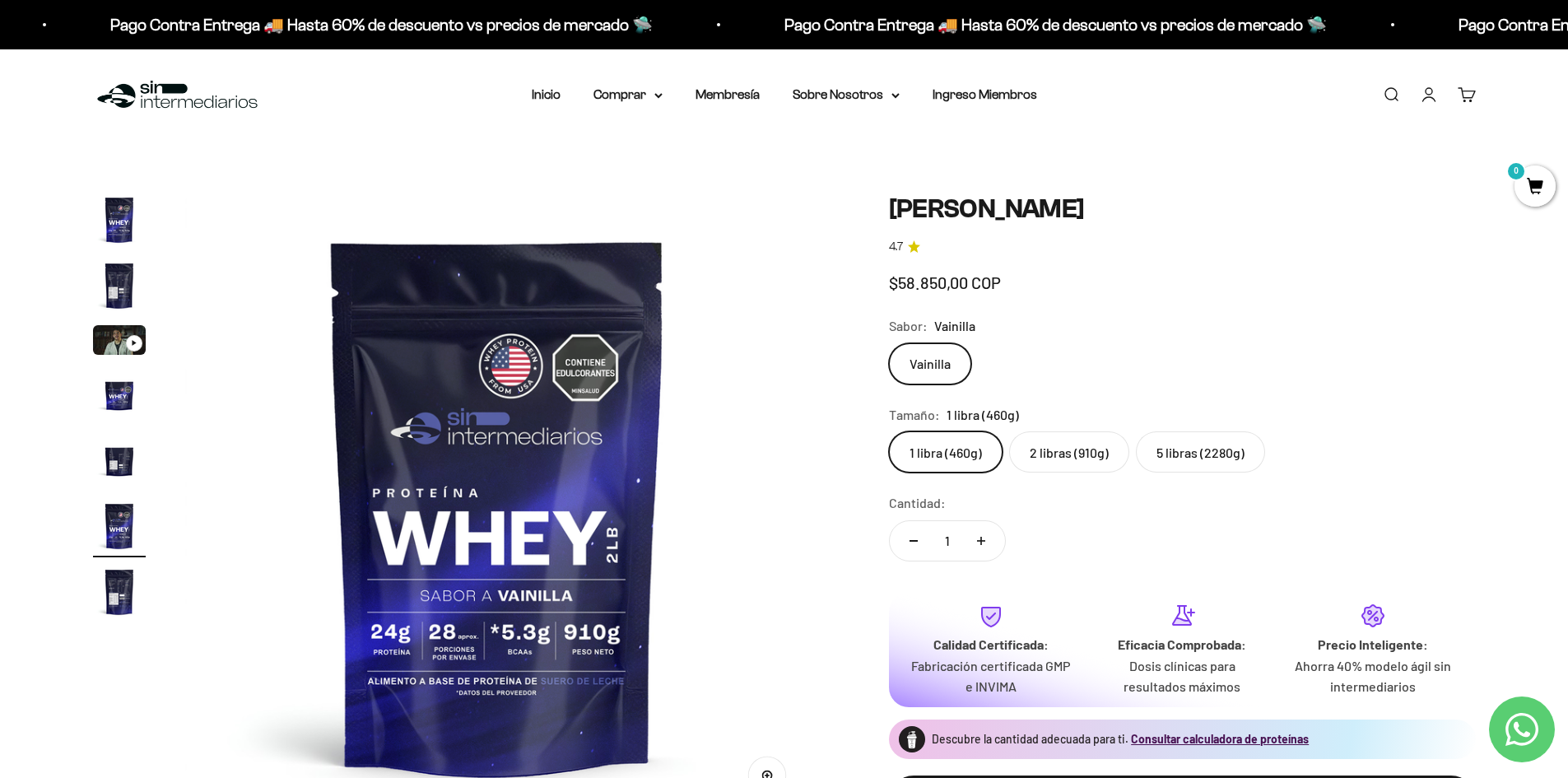
scroll to position [0, 3223]
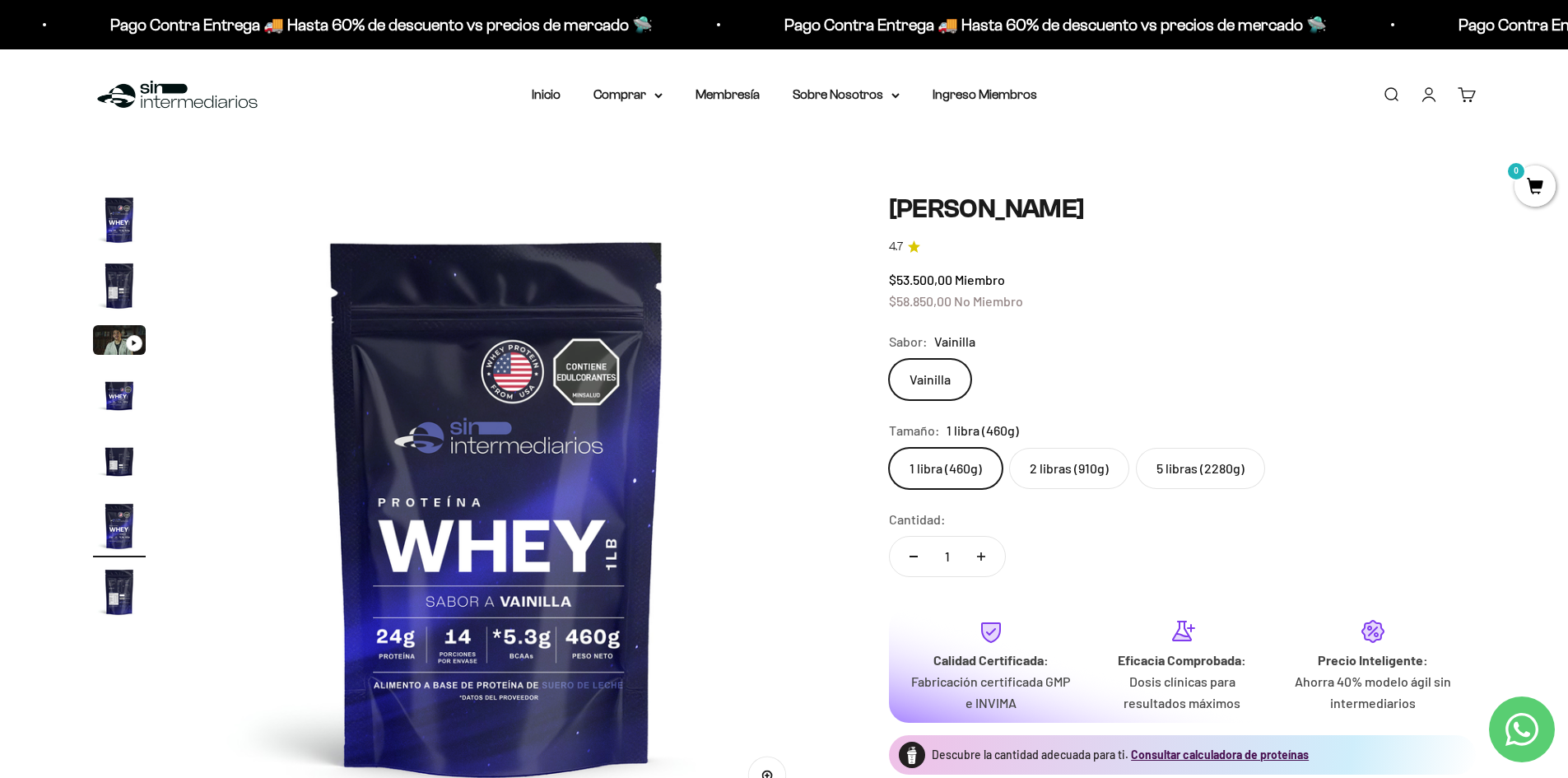
click at [1174, 461] on label "5 libras (2280g)" at bounding box center [1200, 468] width 130 height 41
click at [889, 448] on input "5 libras (2280g)" at bounding box center [888, 447] width 1 height 1
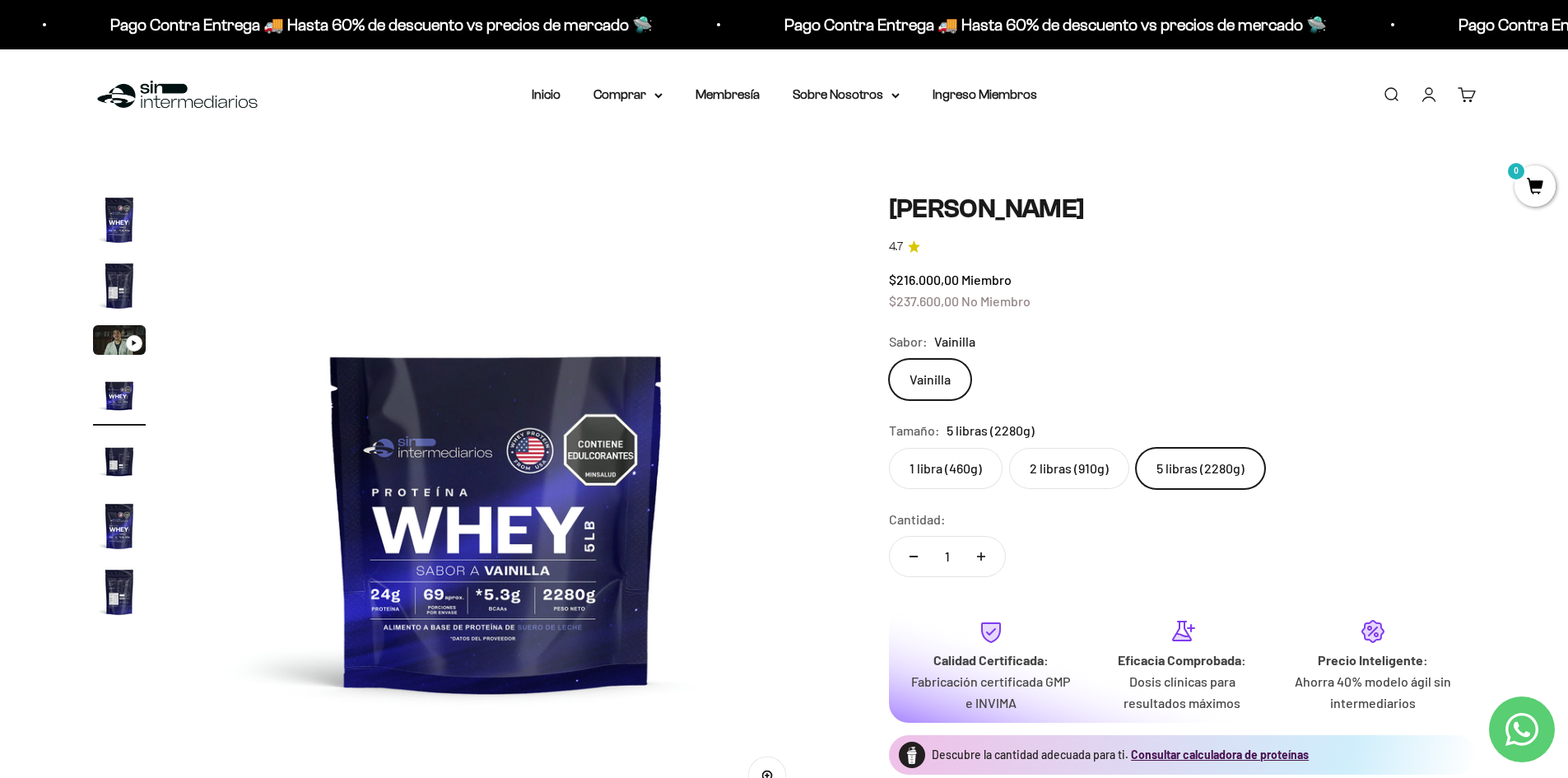
click at [1329, 326] on safe-sticky "Proteína Whey - Vainilla 4.7 $216.000,00 Miembro $237.600,00 No Miembro Calidad…" at bounding box center [1182, 531] width 587 height 675
click at [931, 460] on label "1 libra (460g)" at bounding box center [946, 468] width 114 height 41
click at [889, 448] on input "1 libra (460g)" at bounding box center [888, 447] width 1 height 1
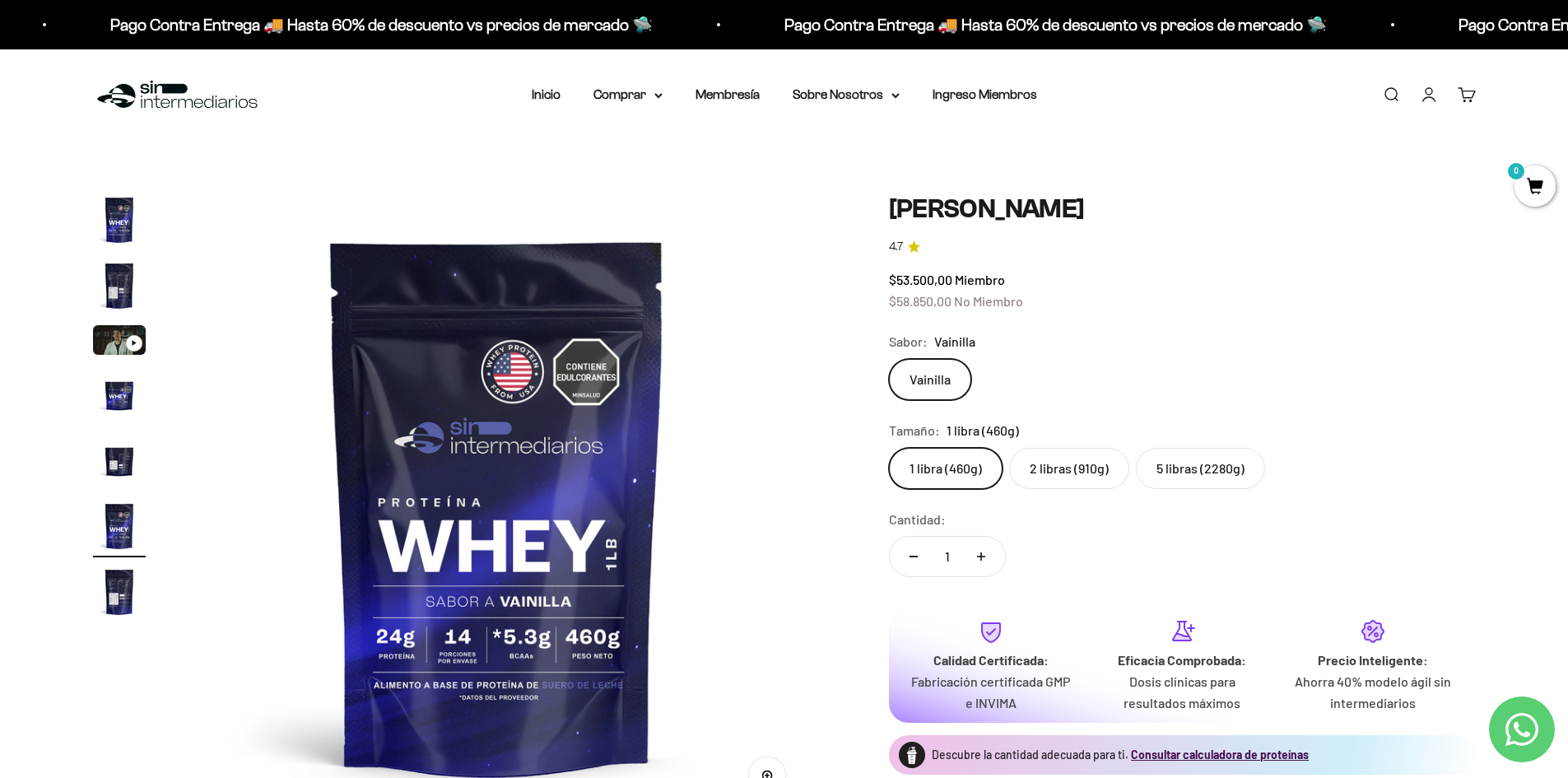
click at [1287, 324] on safe-sticky "Proteína Whey - Vainilla 4.7 $53.500,00 Miembro $58.850,00 No Miembro Calidad d…" at bounding box center [1182, 531] width 587 height 675
click at [1075, 466] on label "2 libras (910g)" at bounding box center [1069, 468] width 120 height 41
click at [889, 448] on input "2 libras (910g)" at bounding box center [888, 447] width 1 height 1
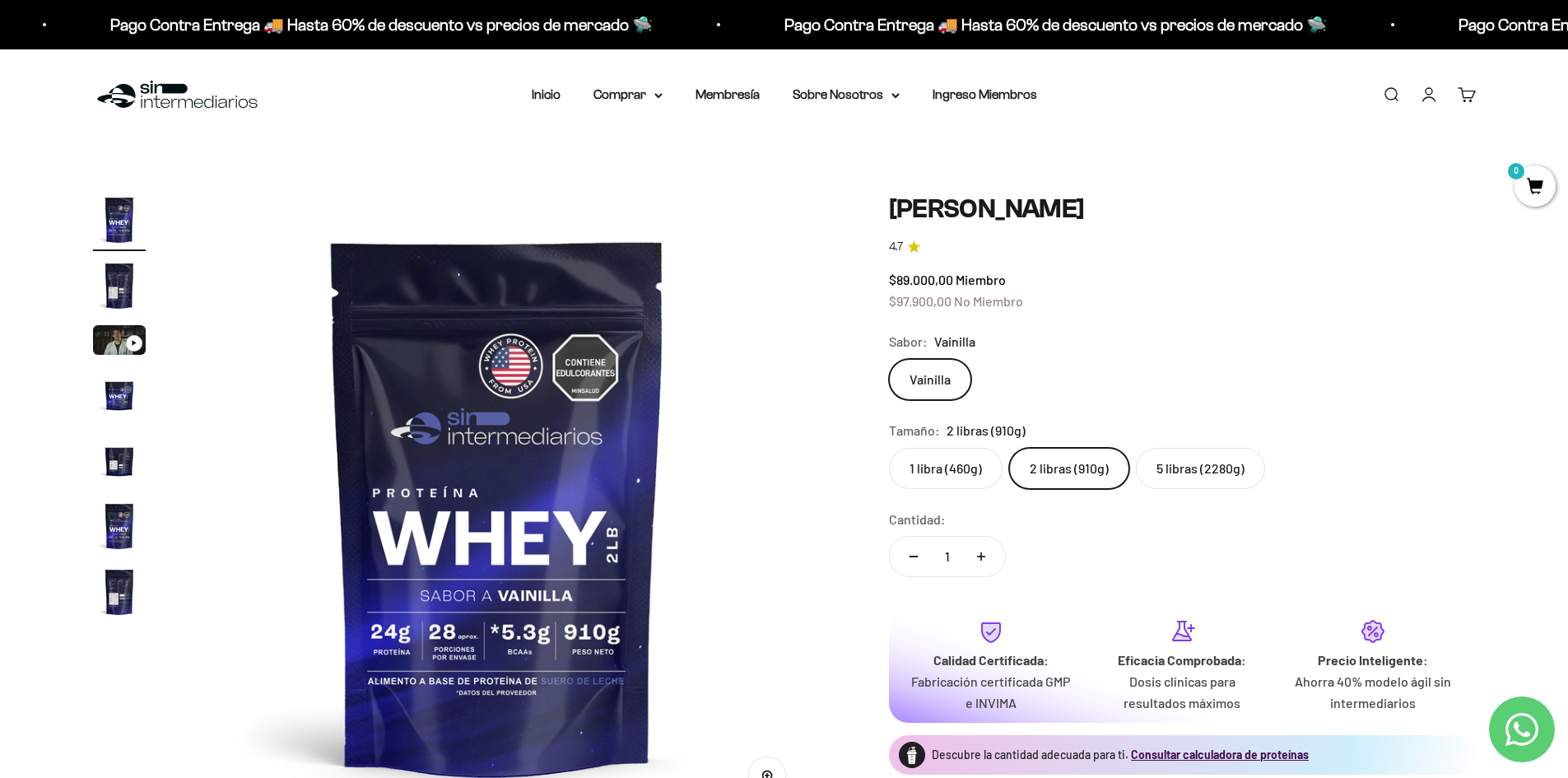
click at [1193, 488] on label "5 libras (2280g)" at bounding box center [1200, 468] width 130 height 41
click at [889, 448] on input "5 libras (2280g)" at bounding box center [888, 447] width 1 height 1
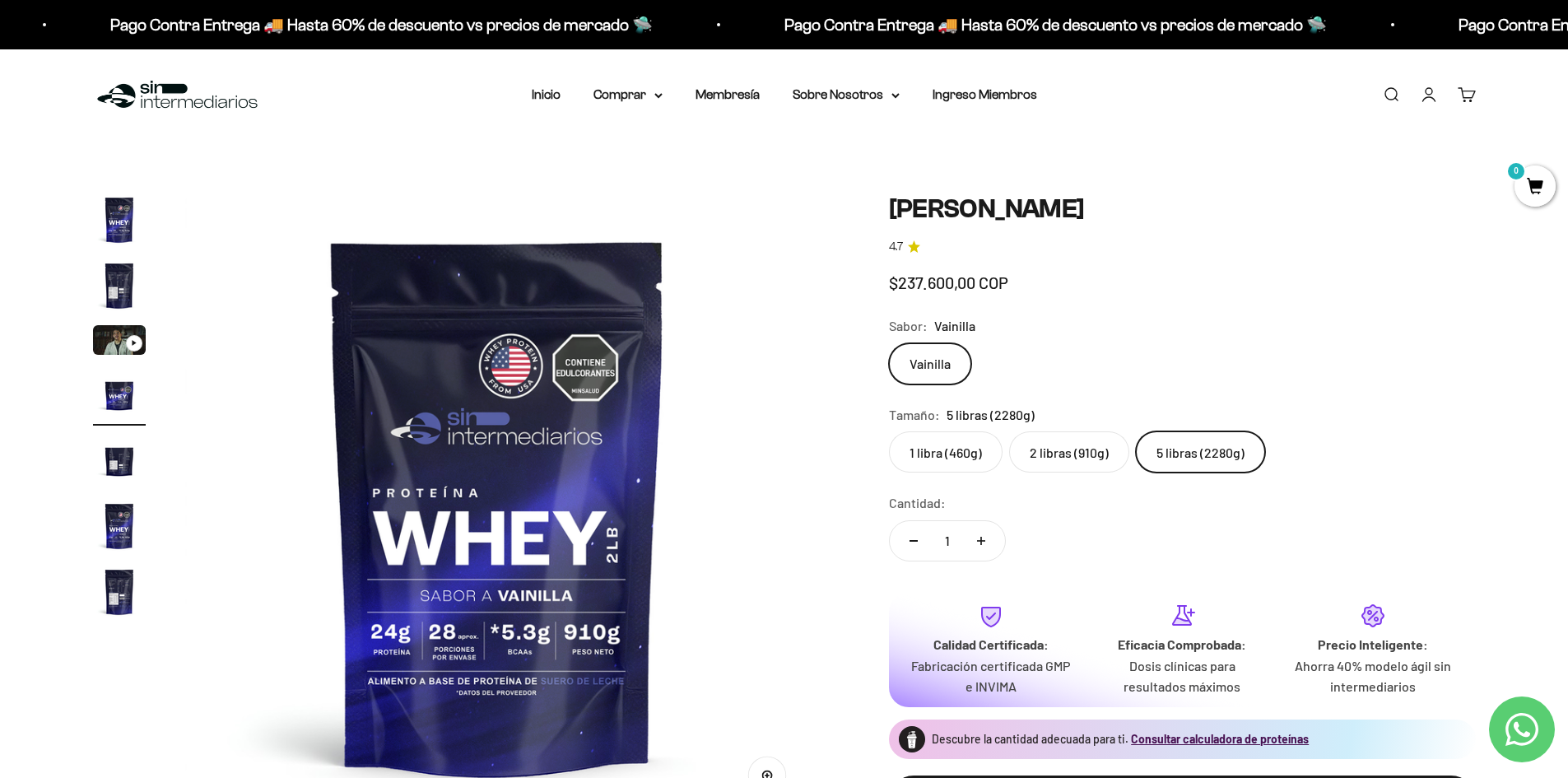
scroll to position [0, 1935]
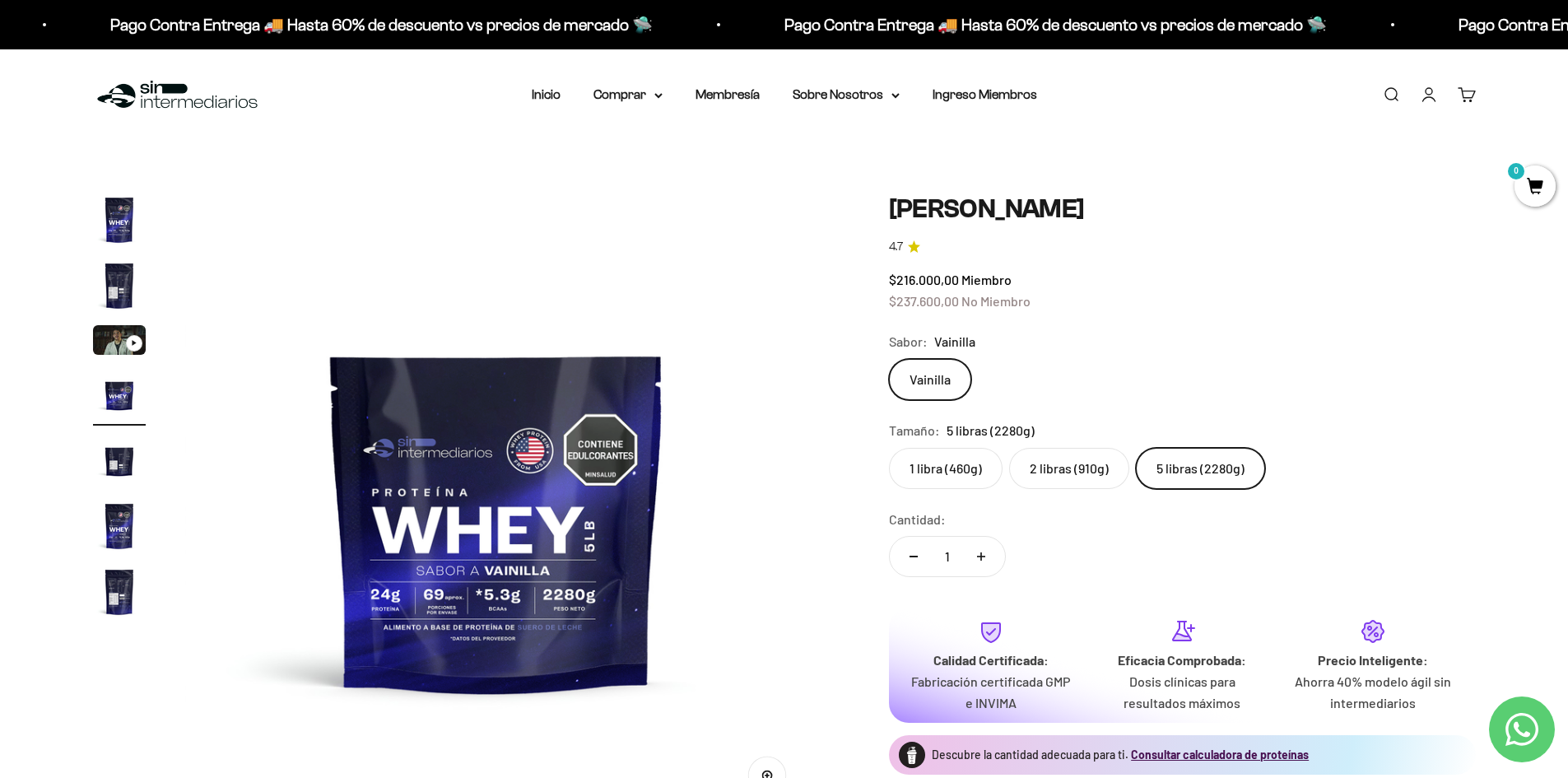
click at [1053, 463] on label "2 libras (910g)" at bounding box center [1069, 468] width 120 height 41
click at [889, 448] on input "2 libras (910g)" at bounding box center [888, 447] width 1 height 1
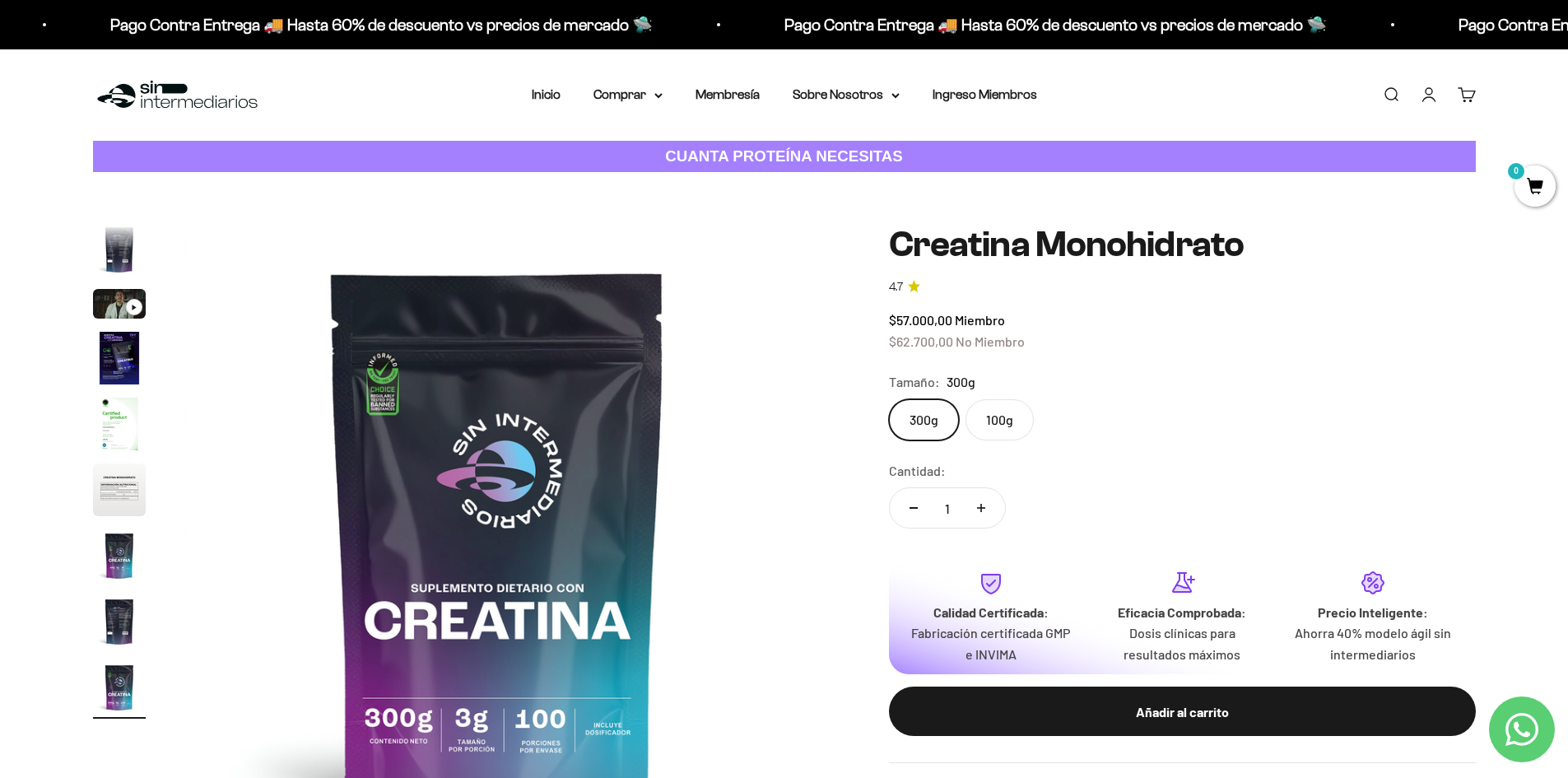
click at [1008, 425] on label "100g" at bounding box center [999, 420] width 68 height 41
click at [889, 399] on input "100g" at bounding box center [888, 398] width 1 height 1
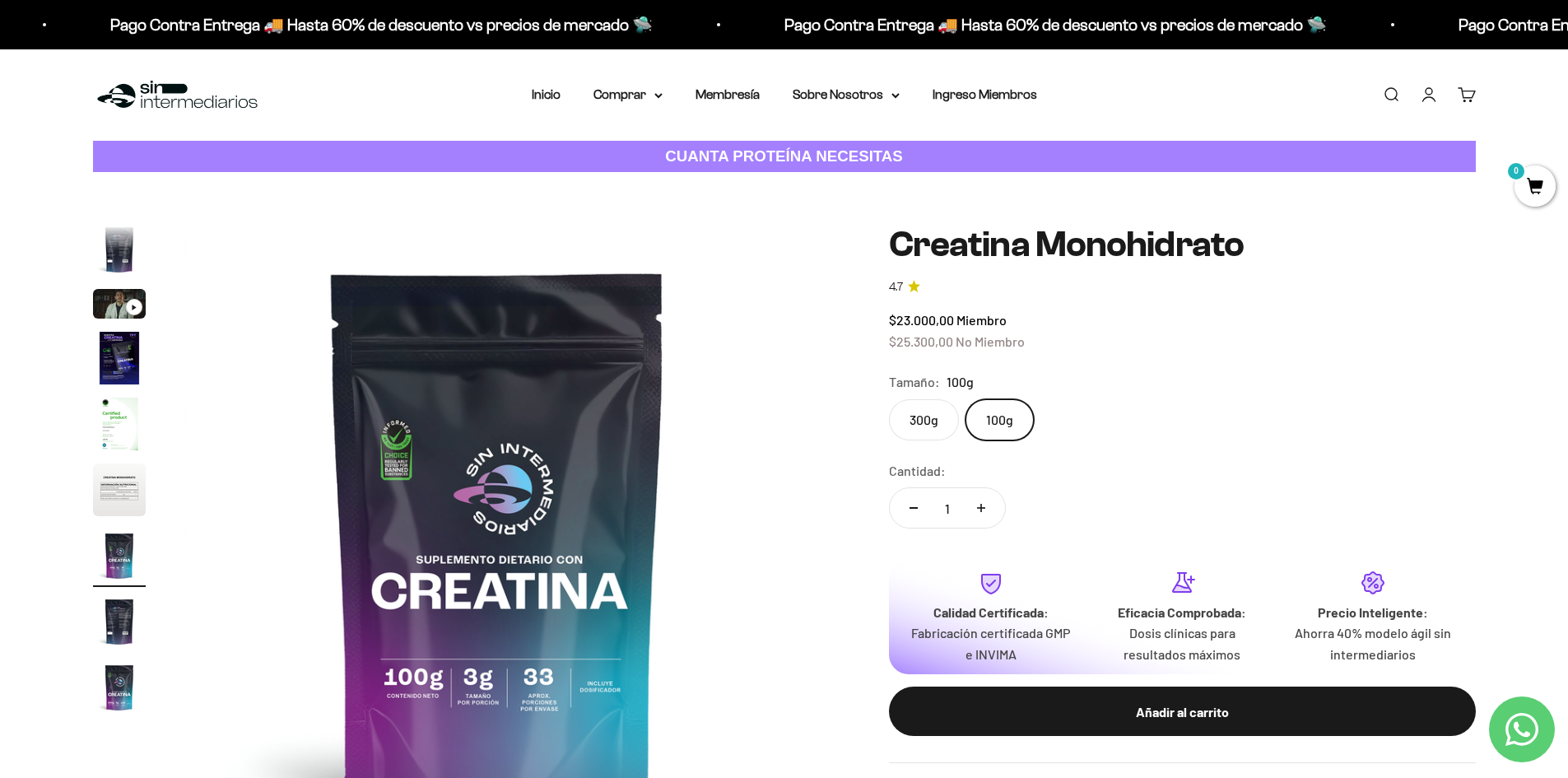
click at [921, 421] on label "300g" at bounding box center [923, 420] width 70 height 41
click at [889, 399] on input "300g" at bounding box center [888, 398] width 1 height 1
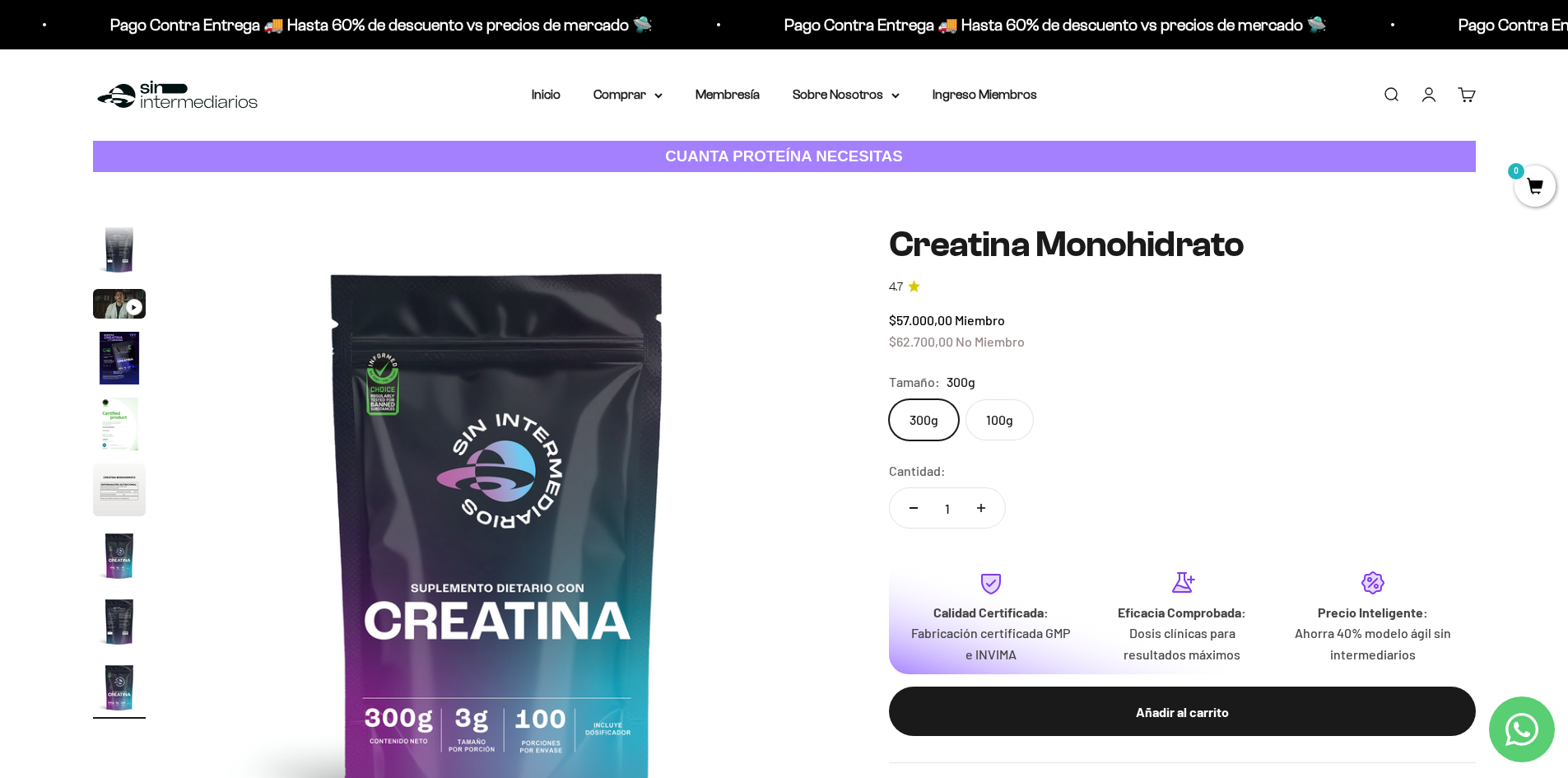
click at [122, 435] on img "Ir al artículo 5" at bounding box center [119, 424] width 52 height 52
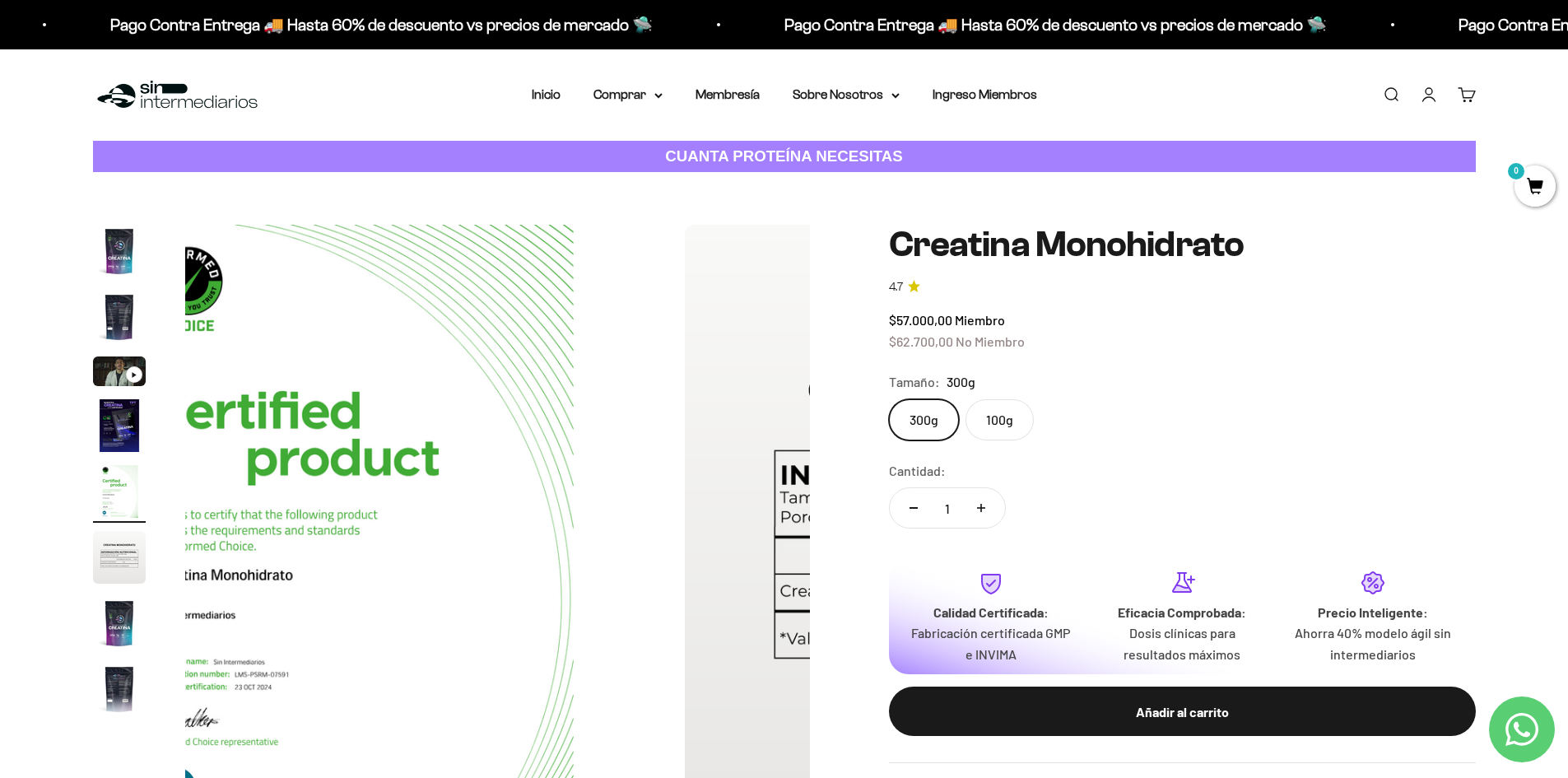
scroll to position [0, 2578]
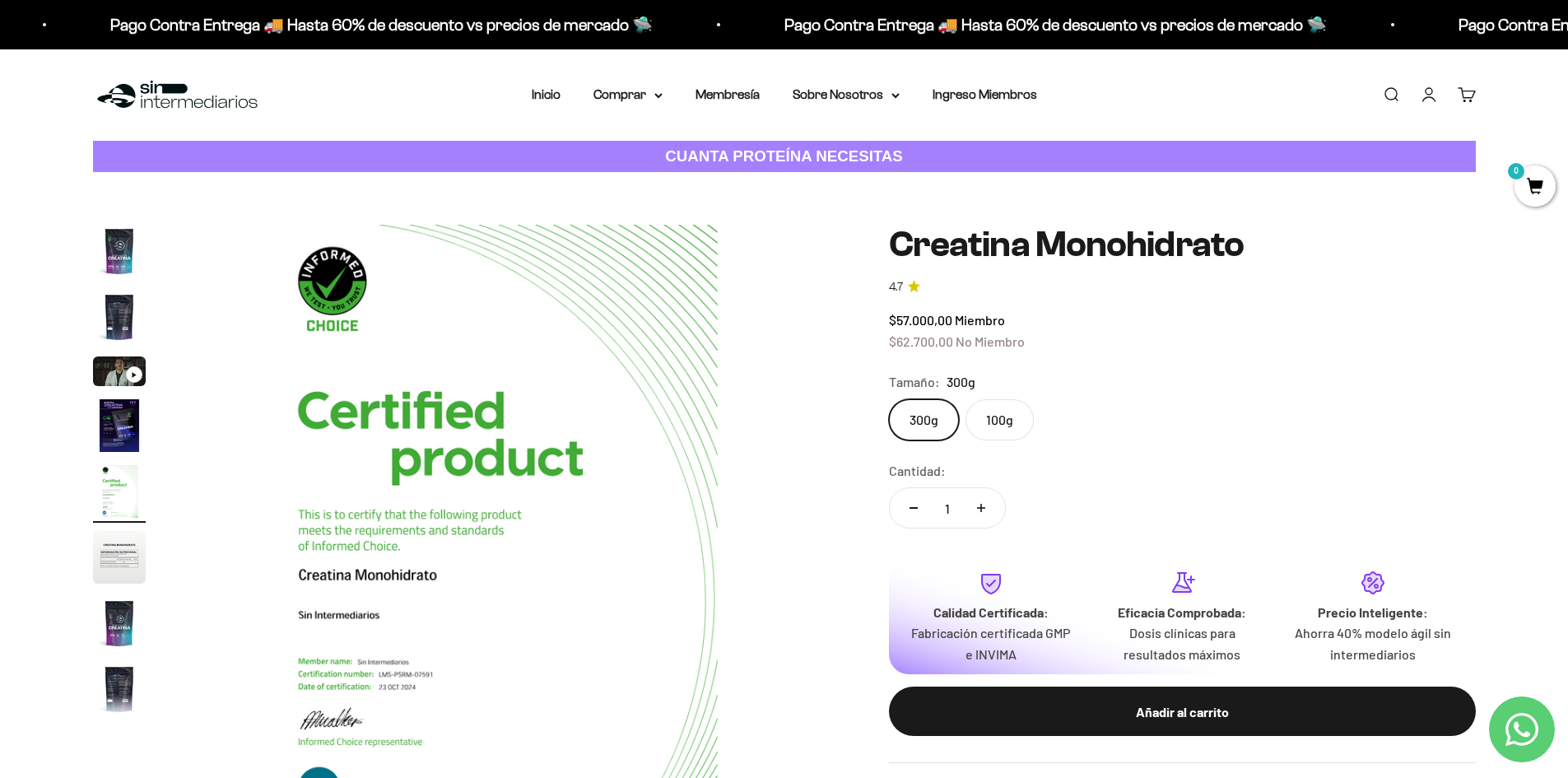
click at [110, 494] on img "Ir al artículo 5" at bounding box center [119, 492] width 52 height 52
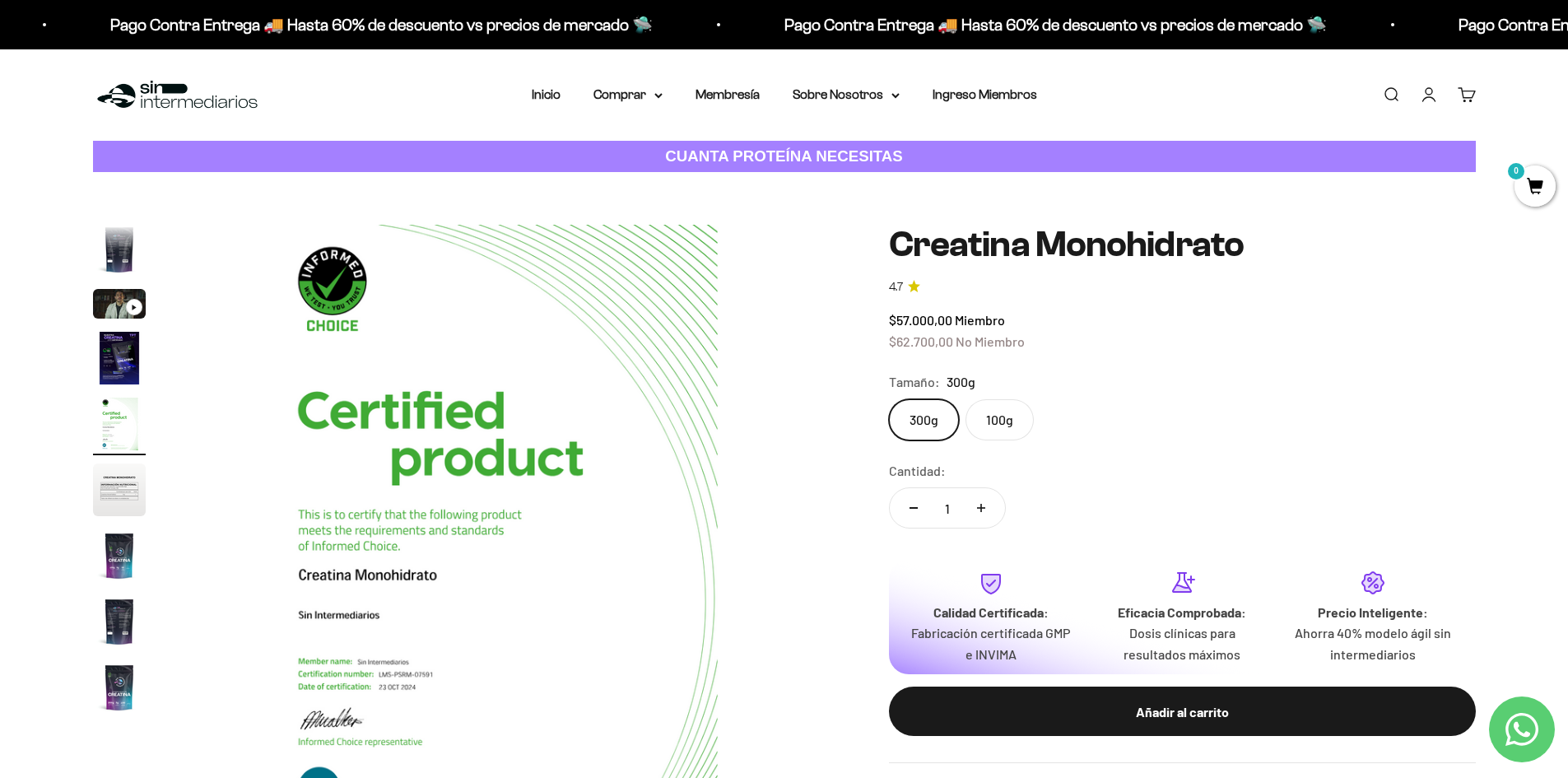
click at [107, 463] on page-dots at bounding box center [119, 471] width 52 height 493
click at [111, 466] on img "Ir al artículo 6" at bounding box center [119, 490] width 52 height 52
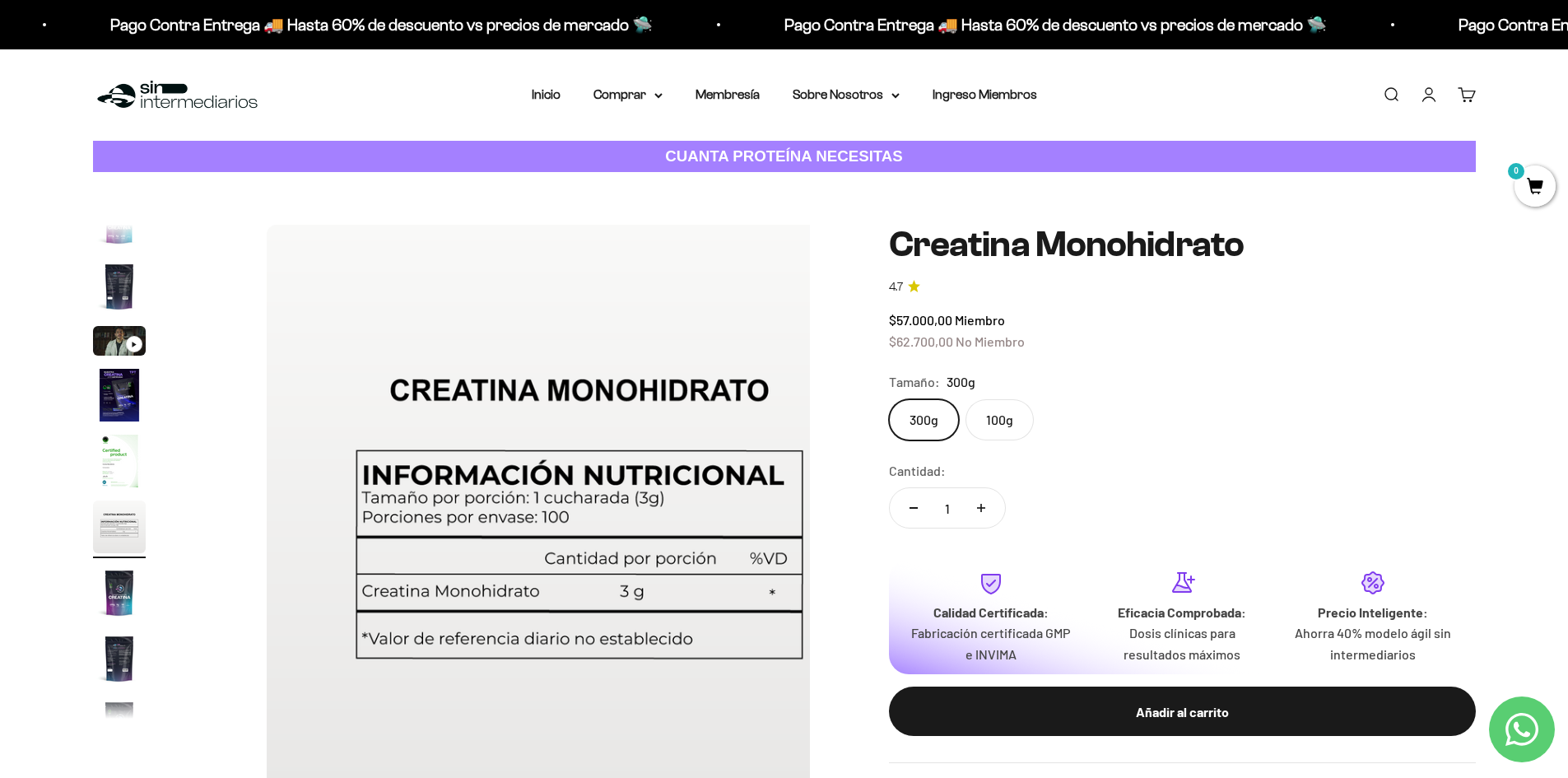
scroll to position [0, 3223]
